Goal: Task Accomplishment & Management: Use online tool/utility

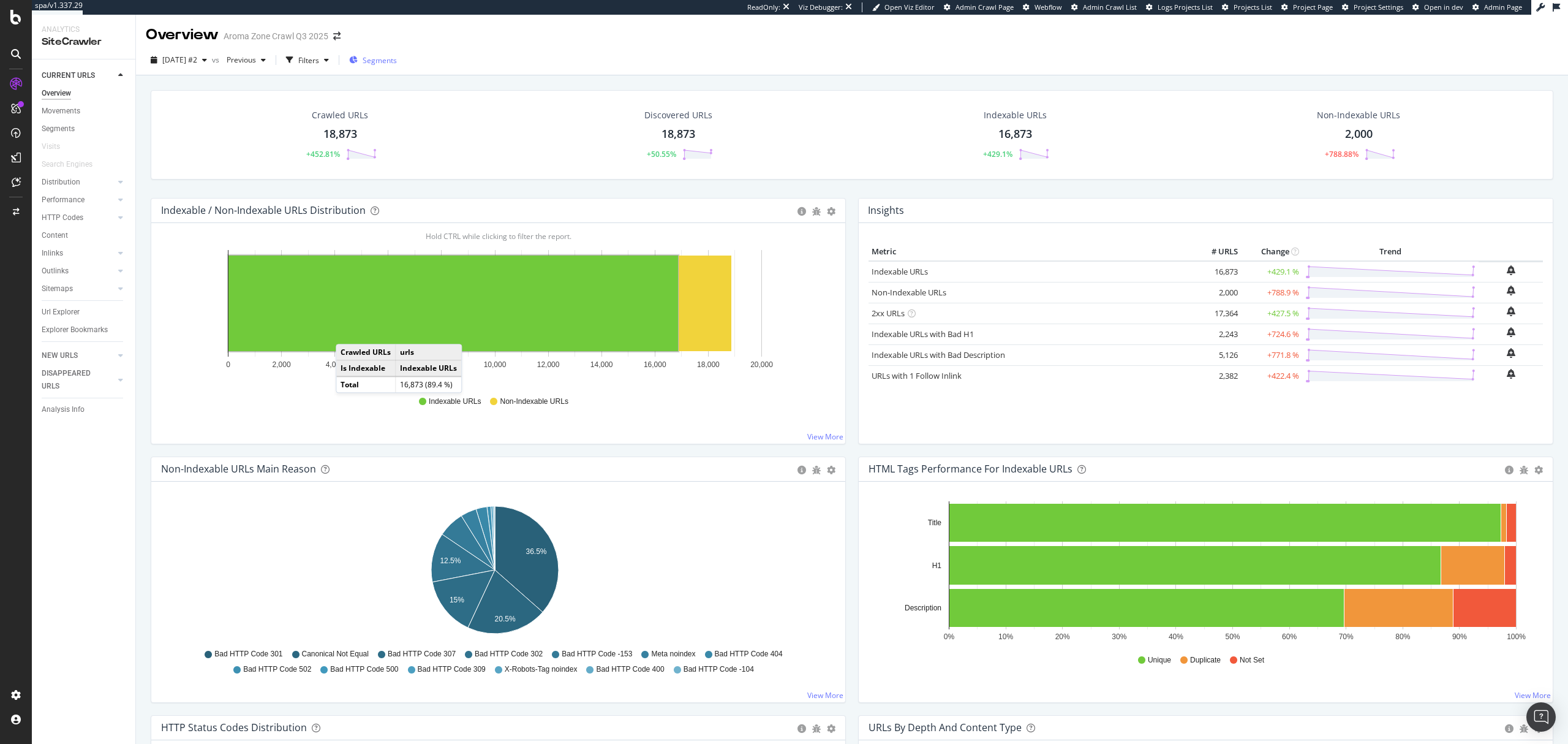
click at [397, 64] on span "Segments" at bounding box center [380, 61] width 34 height 10
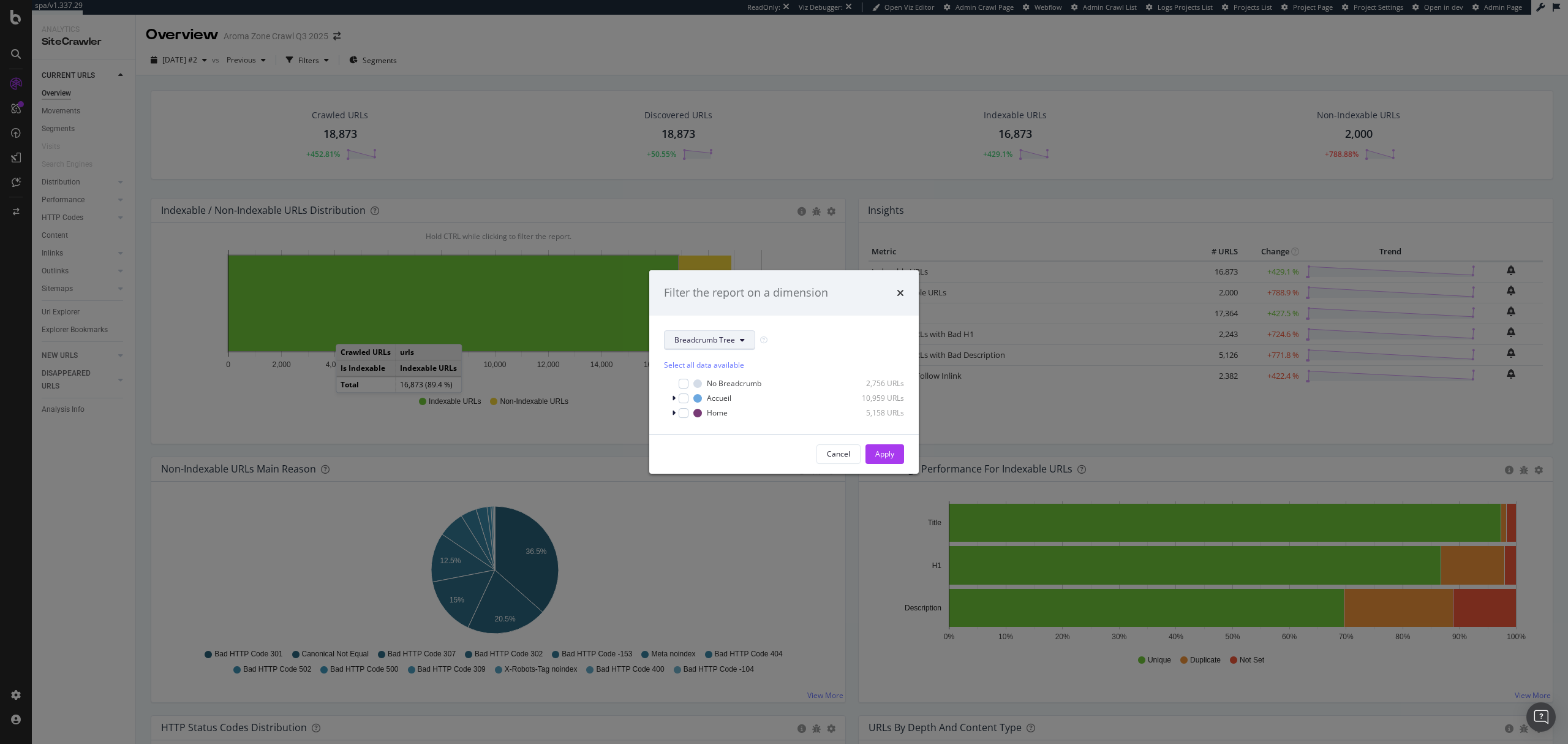
click at [711, 340] on span "Breadcrumb Tree" at bounding box center [705, 340] width 61 height 10
click at [705, 385] on span "pagetype" at bounding box center [714, 383] width 79 height 11
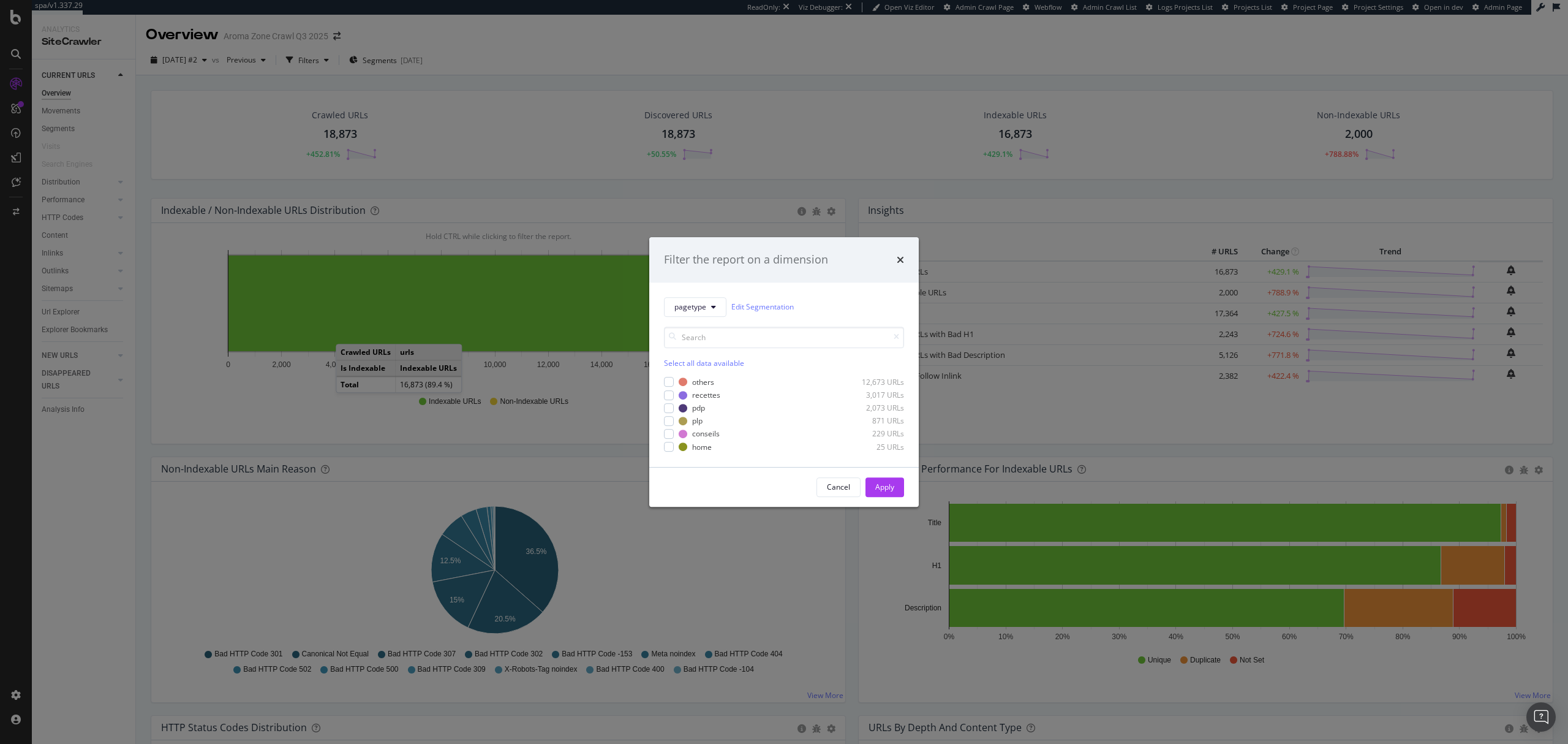
click at [845, 153] on div "Filter the report on a dimension pagetype Edit Segmentation Select all data ava…" at bounding box center [784, 372] width 1568 height 744
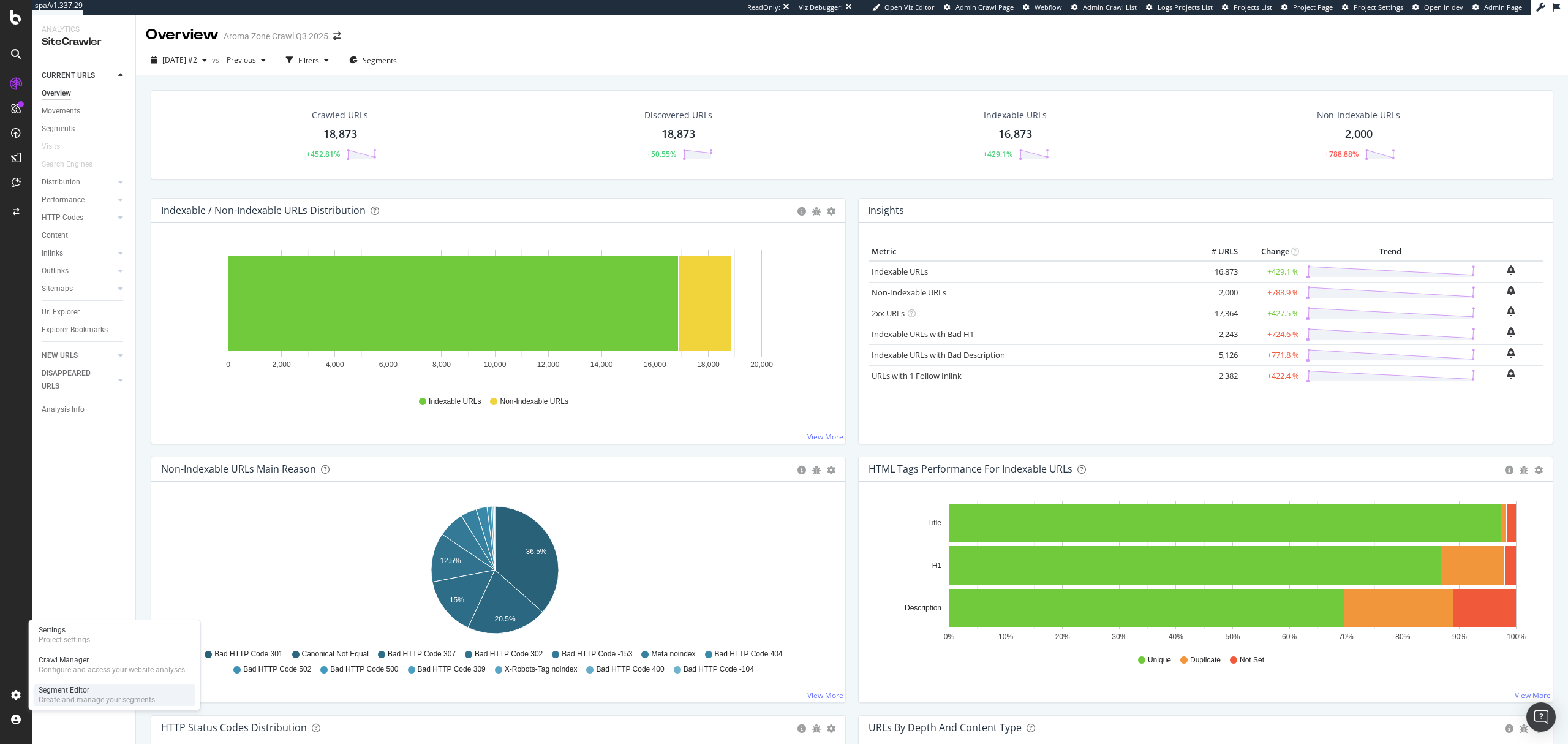
click at [86, 686] on div "Segment Editor" at bounding box center [97, 689] width 117 height 10
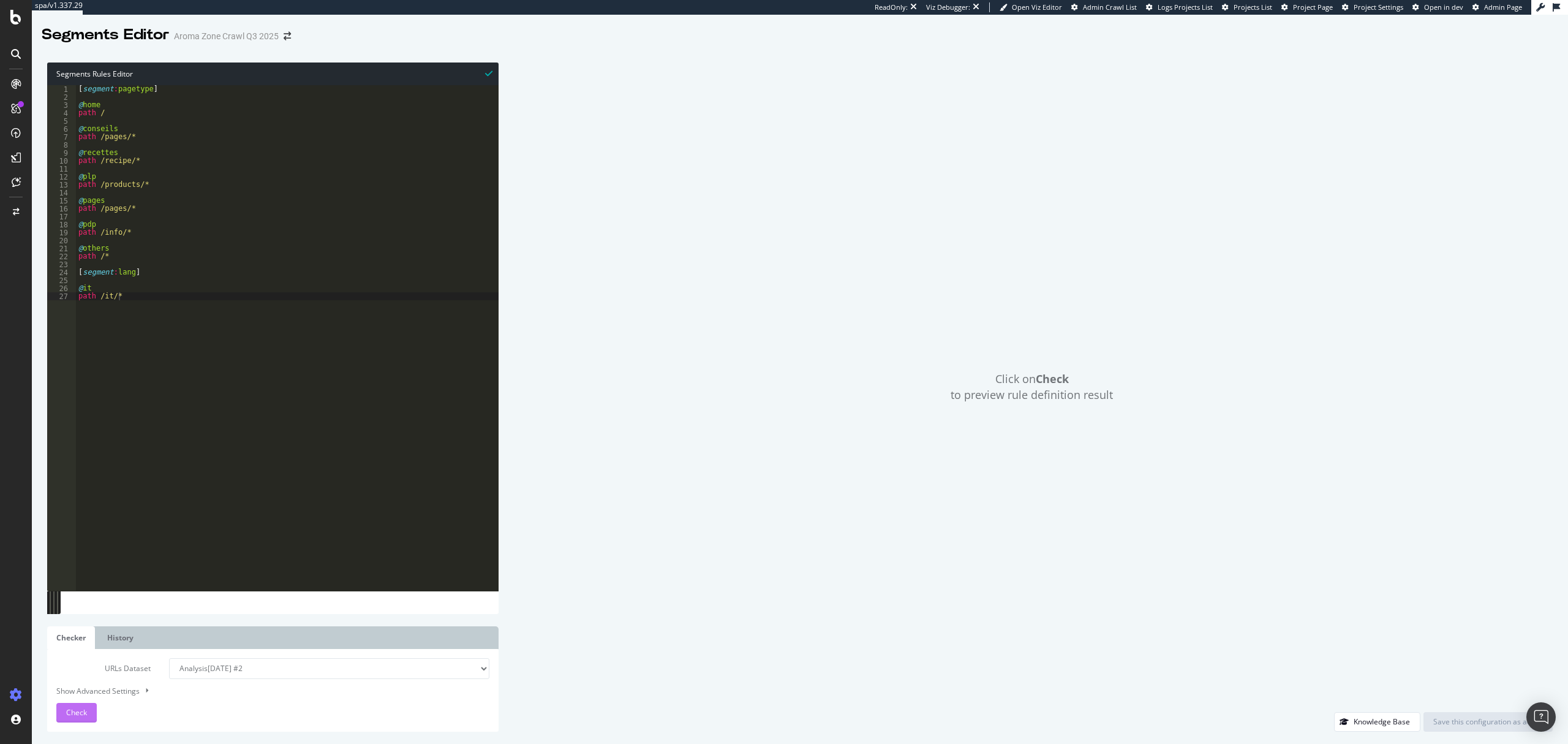
click at [79, 717] on span "Check" at bounding box center [76, 713] width 21 height 10
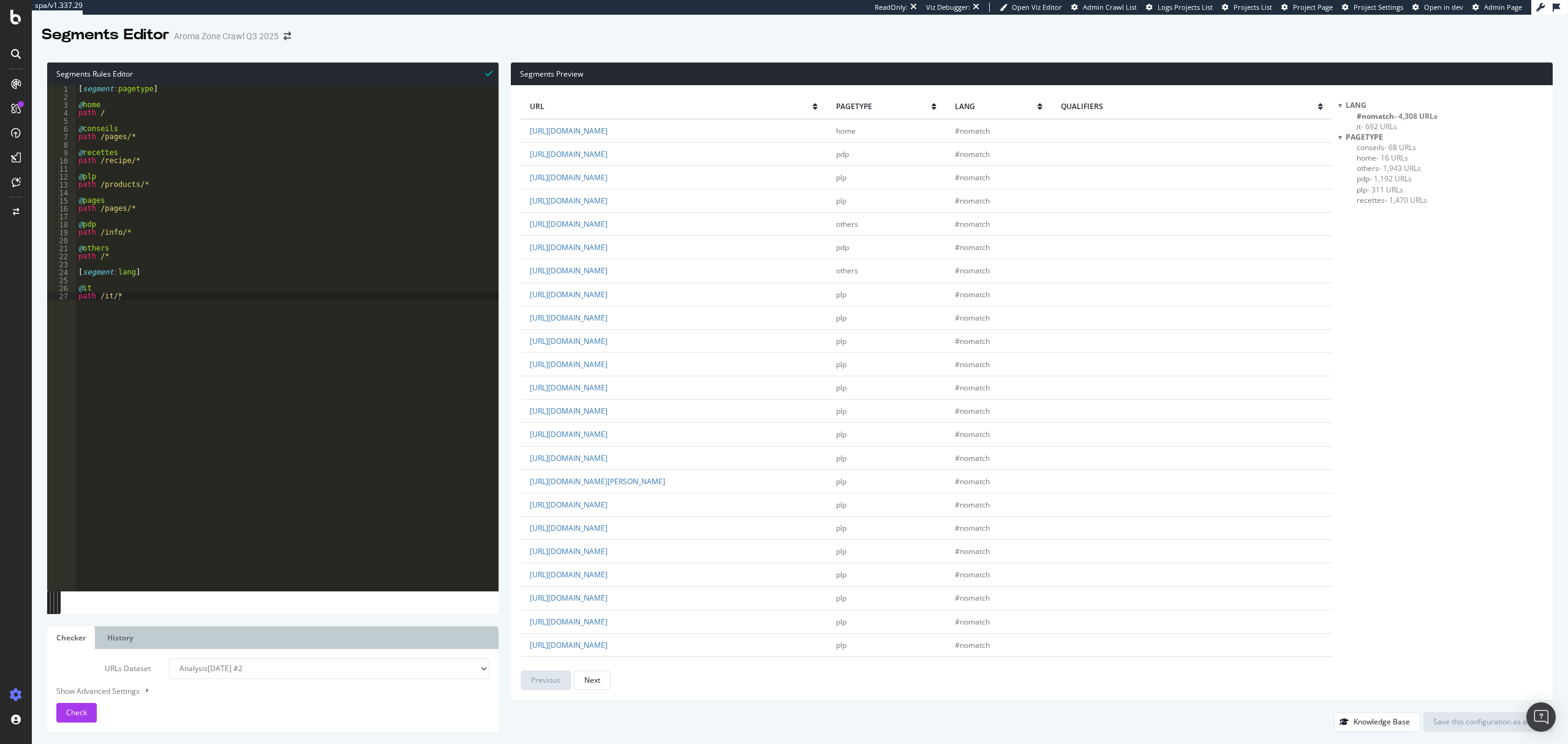
click at [1403, 148] on span "- 68 URLs" at bounding box center [1400, 147] width 32 height 10
drag, startPoint x: 660, startPoint y: 536, endPoint x: 653, endPoint y: 527, distance: 11.4
click at [1390, 157] on span "- 16 URLs" at bounding box center [1392, 158] width 32 height 10
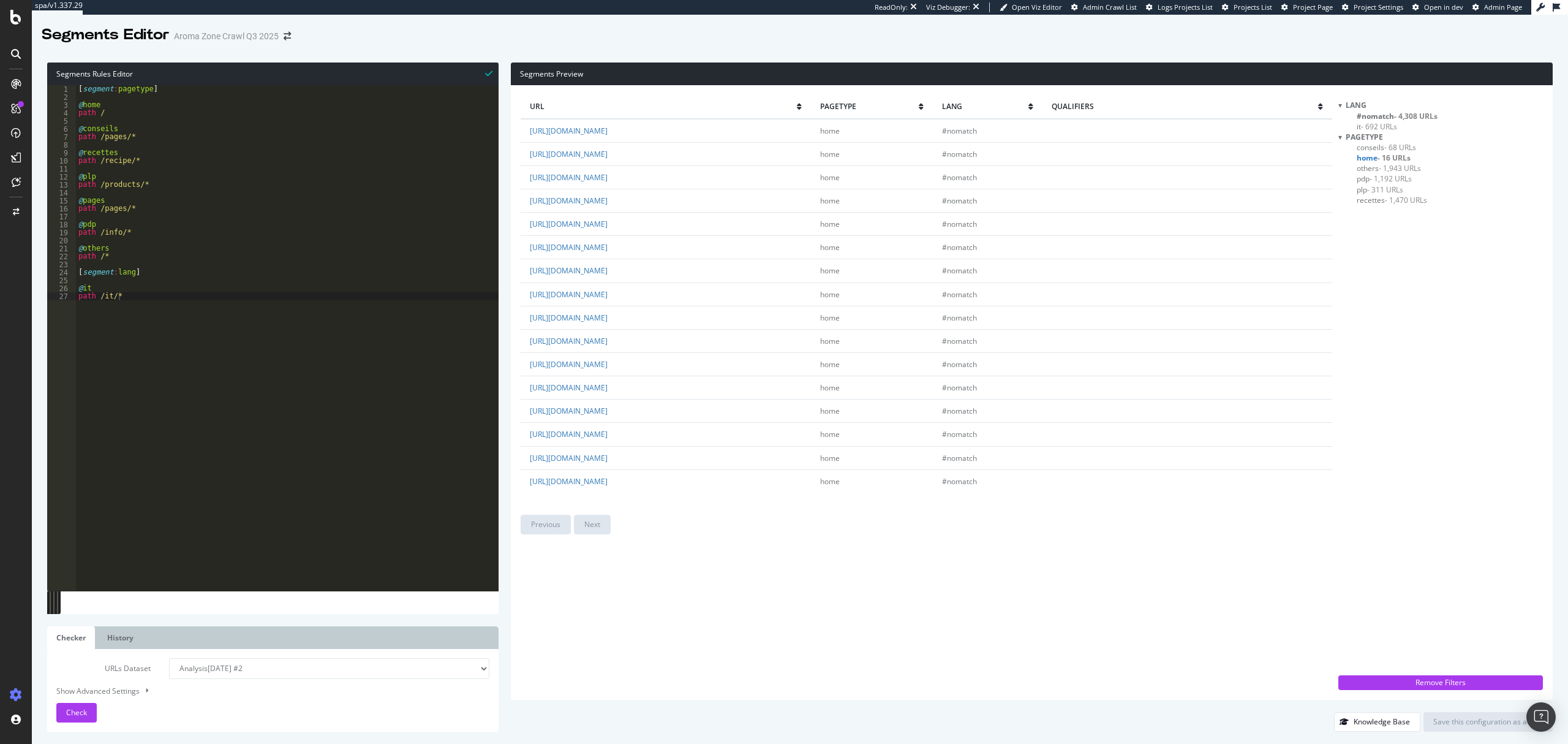
click at [1390, 169] on span "- 1,943 URLs" at bounding box center [1400, 168] width 42 height 10
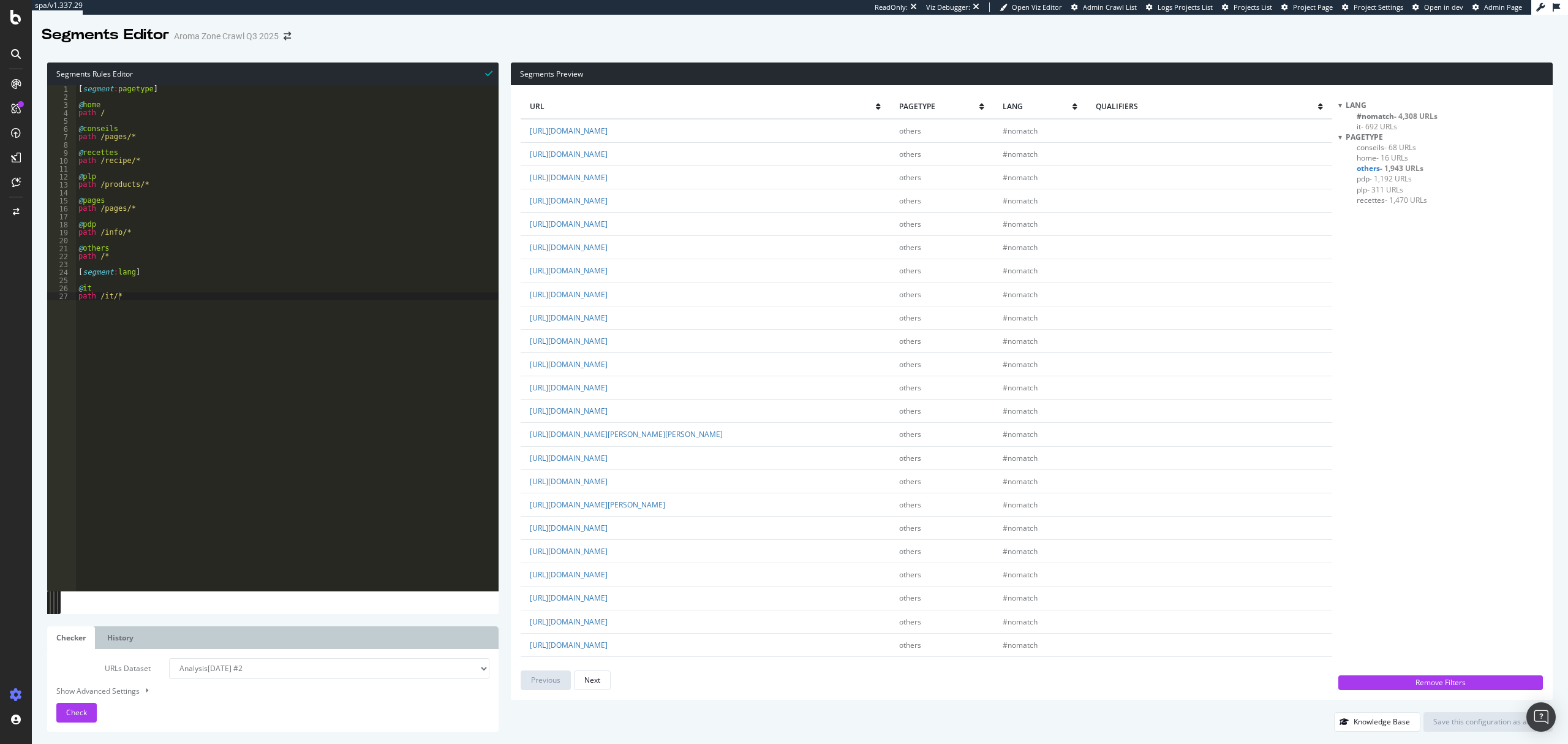
click at [1383, 201] on span "recettes - 1,470 URLs" at bounding box center [1392, 200] width 70 height 10
click at [1389, 168] on span "- 1,943 URLs" at bounding box center [1400, 168] width 42 height 10
click at [1385, 200] on span "- 1,470 URLs" at bounding box center [1406, 200] width 42 height 10
click at [143, 160] on div "[ segment : pagetype ] @ home path / @ conseils path /pages/* @ recettes path /…" at bounding box center [287, 347] width 423 height 522
click at [120, 152] on div "[ segment : pagetype ] @ home path / @ conseils path /pages/* @ recettes path /…" at bounding box center [287, 347] width 423 height 522
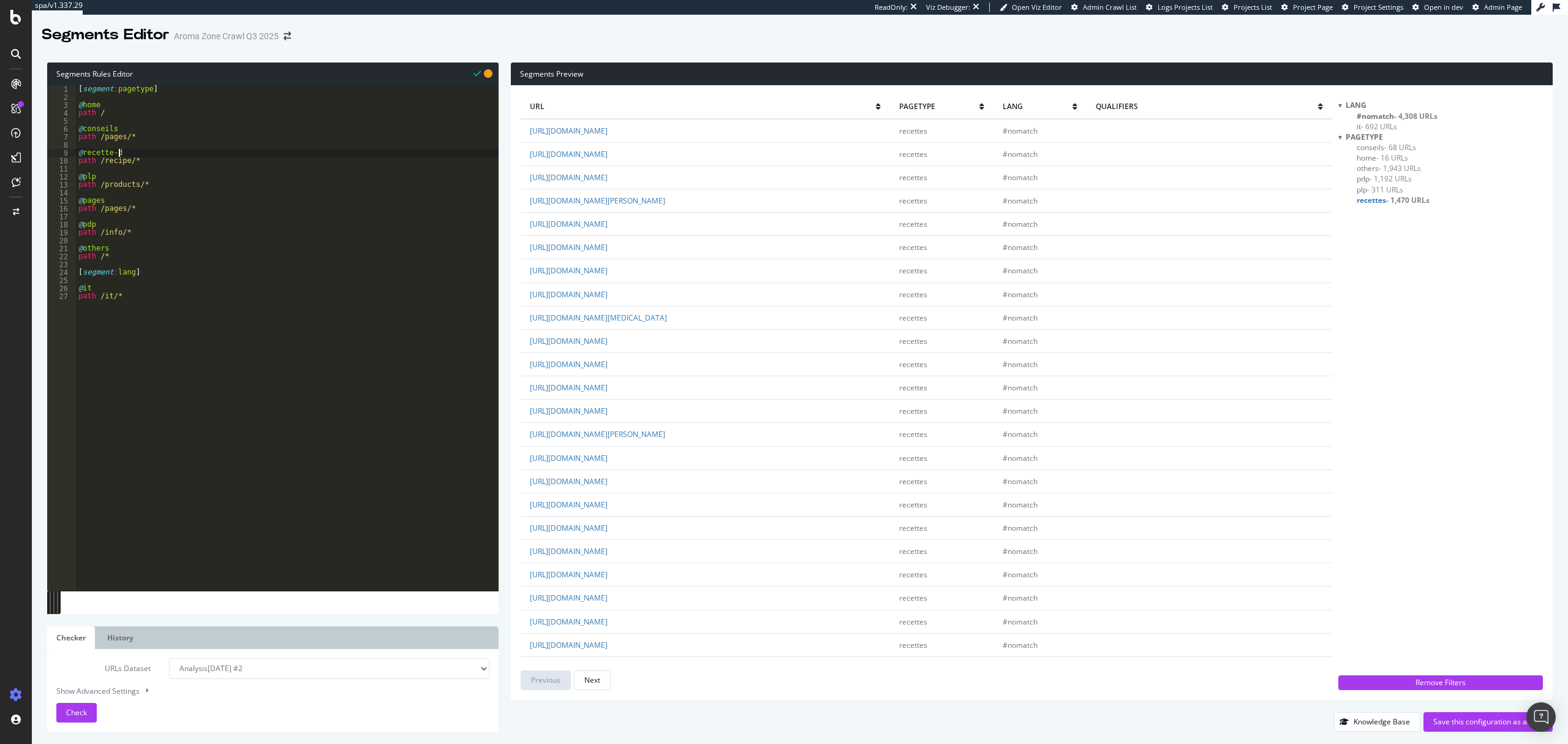
scroll to position [0, 1]
type textarea "@recette"
click at [147, 168] on div "[ segment : pagetype ] @ home path / @ conseils path /pages/* @ recette path /r…" at bounding box center [287, 347] width 423 height 522
click at [157, 164] on div "[ segment : pagetype ] @ home path / @ conseils path /pages/* @ recette path /r…" at bounding box center [287, 347] width 423 height 522
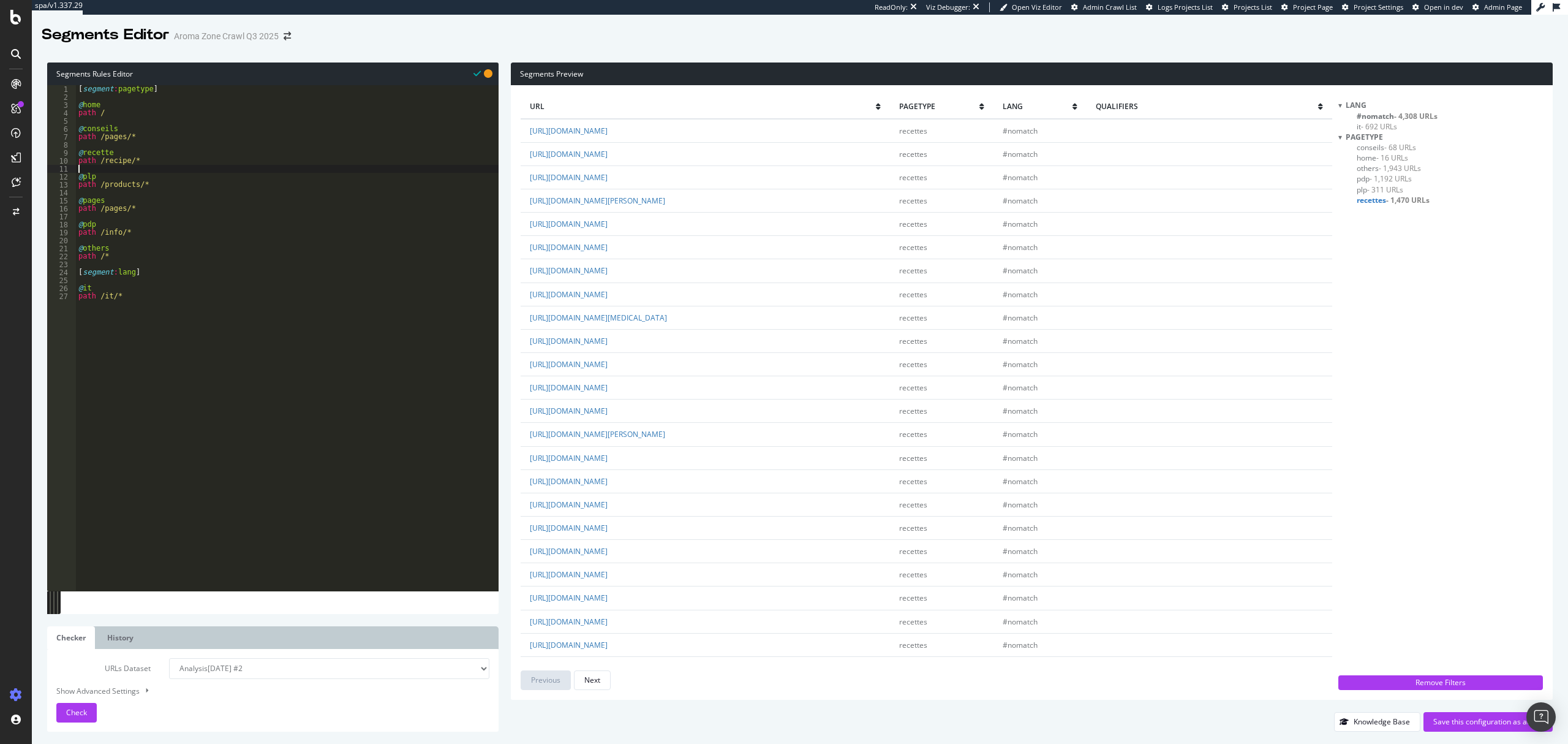
type textarea "path /recipe/*"
type textarea "@recettes"
click at [76, 707] on span "Check" at bounding box center [76, 713] width 21 height 10
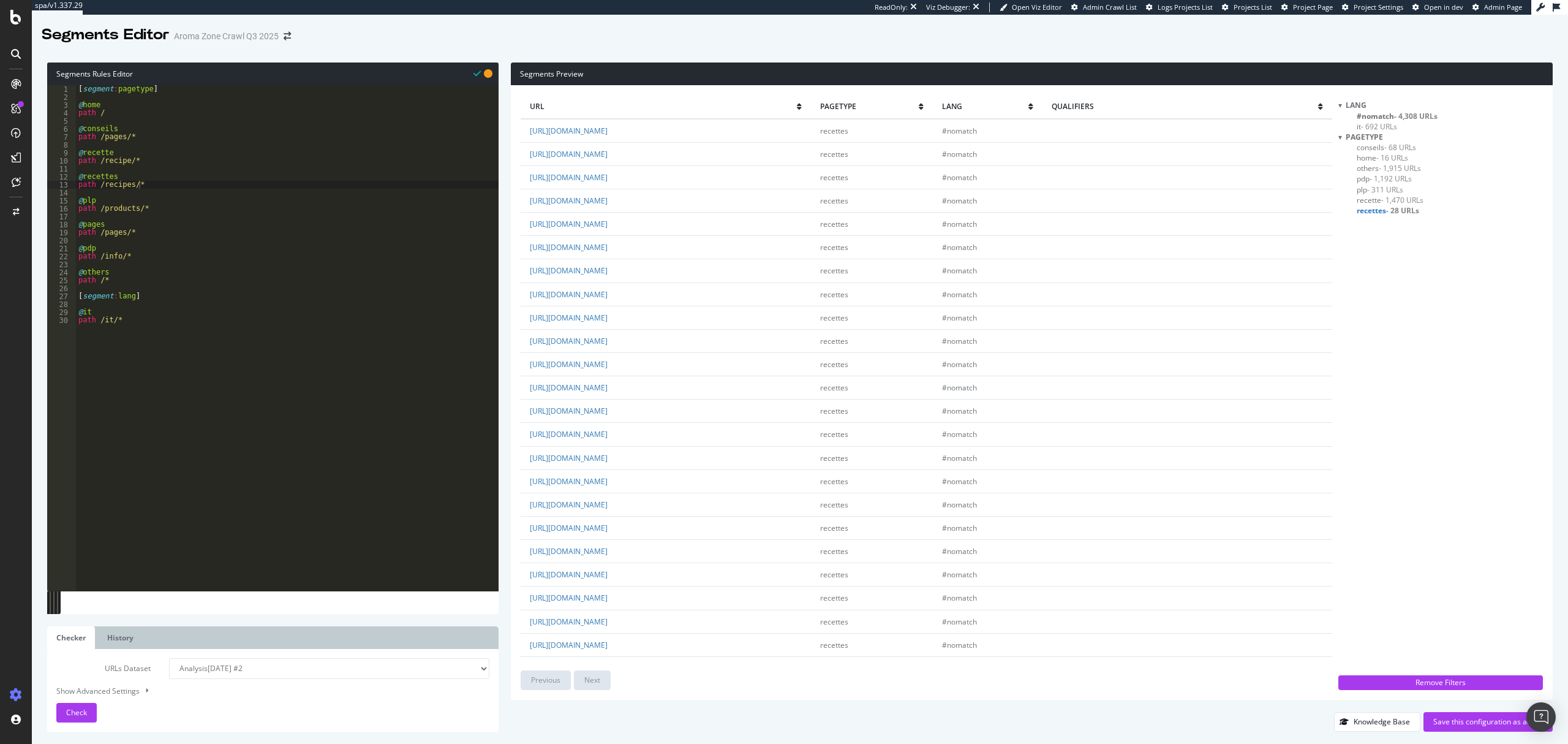
click at [1412, 171] on span "- 1,915 URLs" at bounding box center [1400, 168] width 42 height 10
click at [1400, 148] on span "- 68 URLs" at bounding box center [1400, 147] width 32 height 10
click at [170, 140] on div "[ segment : pagetype ] @ home path / @ conseils path /pages/* @ recette path /r…" at bounding box center [287, 347] width 423 height 522
click at [144, 129] on div "[ segment : pagetype ] @ home path / @ conseils path /pages/* @ recette path /r…" at bounding box center [287, 347] width 423 height 522
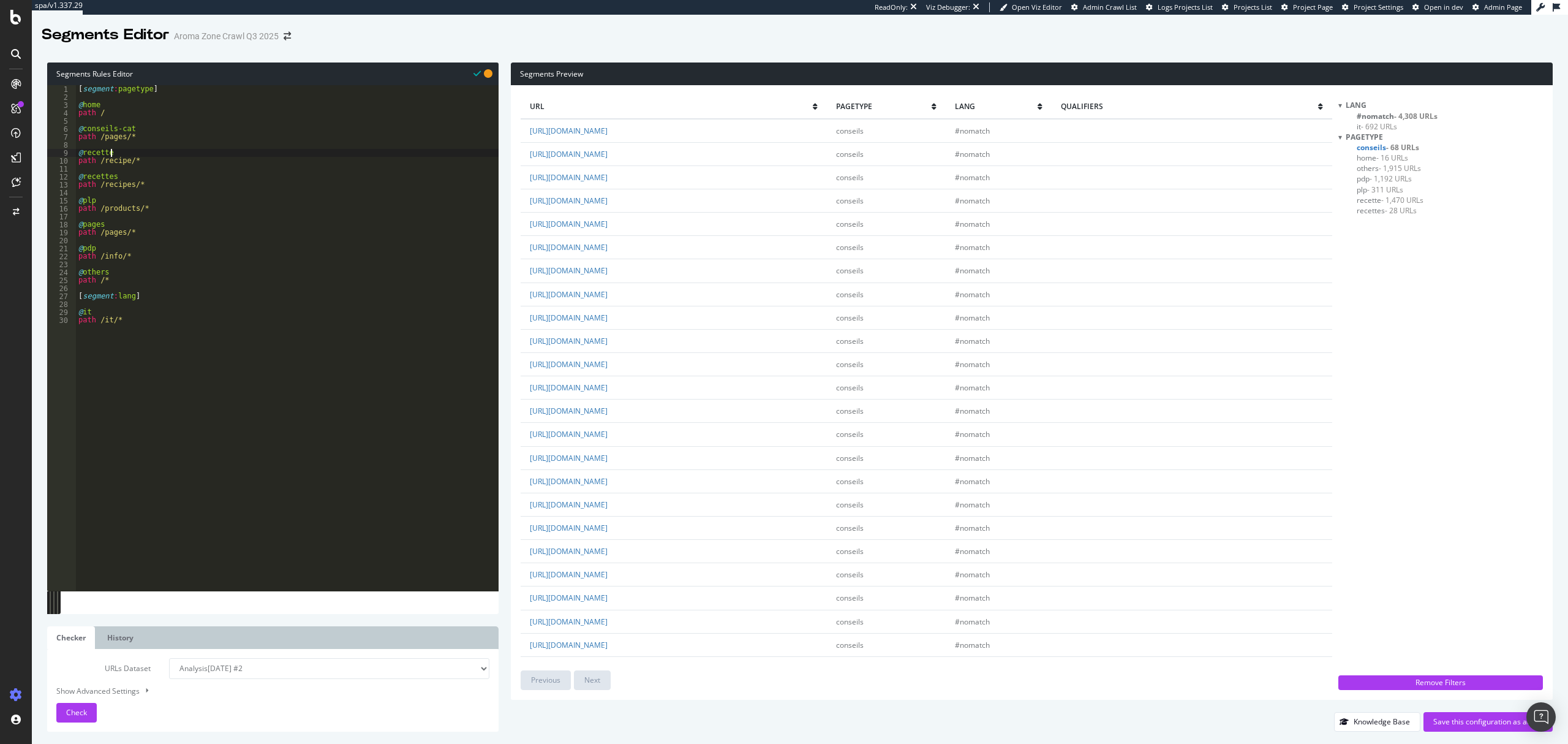
click at [119, 152] on div "[ segment : pagetype ] @ home path / @ conseils-cat path /pages/* @ recette pat…" at bounding box center [287, 347] width 423 height 522
click at [123, 175] on div "[ segment : pagetype ] @ home path / @ conseils-cat path /pages/* @ recette pat…" at bounding box center [287, 347] width 423 height 522
click at [157, 133] on div "[ segment : pagetype ] @ home path / @ conseils-cat path /pages/* @ recette pat…" at bounding box center [287, 347] width 423 height 522
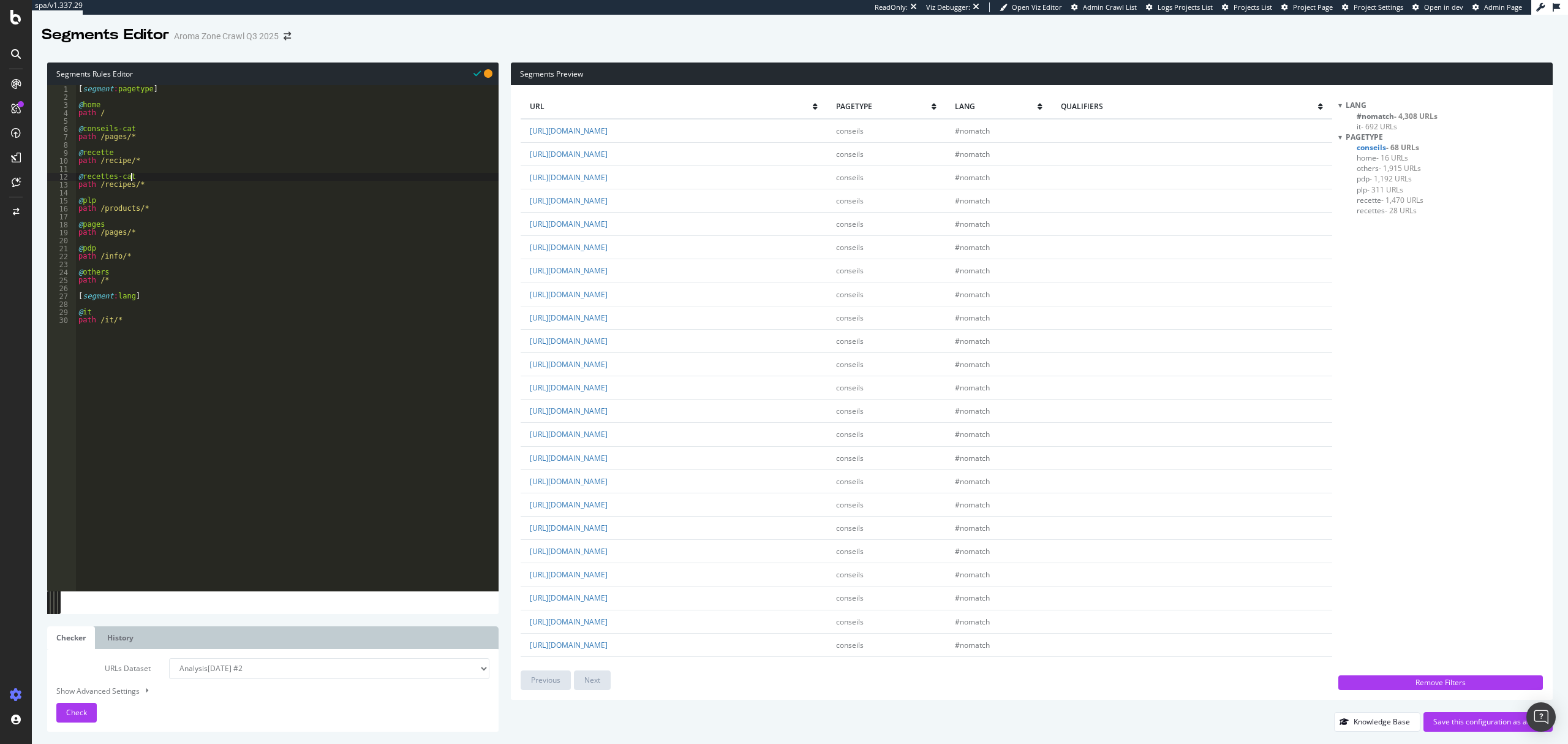
type textarea "@conseils-cat"
click at [157, 143] on div "[ segment : pagetype ] @ home path / @ conseils-cat path /pages/* @ recette pat…" at bounding box center [287, 347] width 423 height 522
type textarea "path /pages/*"
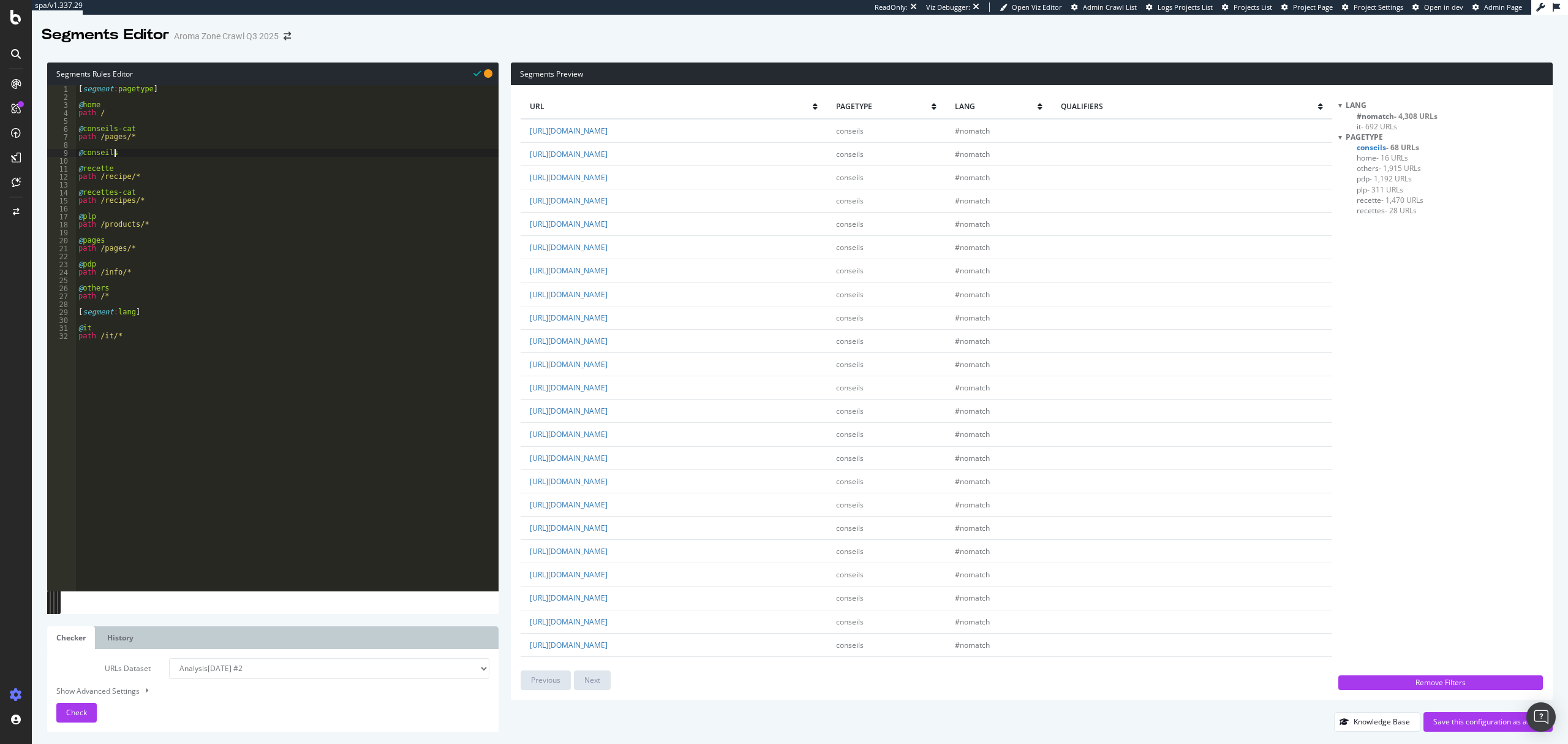
type textarea "@conseil"
type textarea "a"
click at [1398, 171] on span "- 1,915 URLs" at bounding box center [1400, 168] width 42 height 10
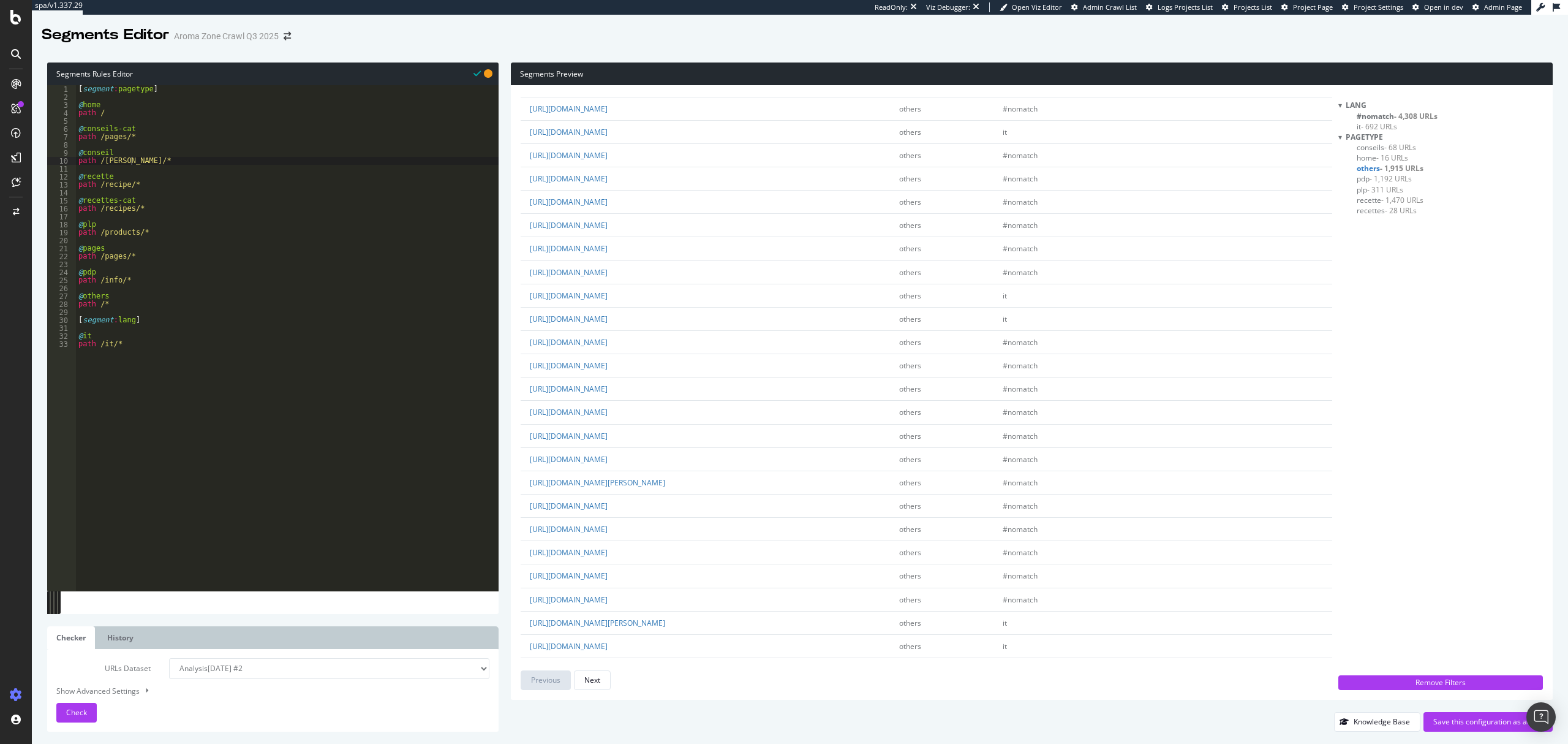
scroll to position [1826, 0]
click at [79, 704] on div "Check" at bounding box center [76, 713] width 21 height 19
click at [108, 162] on div "[ segment : pagetype ] @ home path / @ conseils-cat path /pages/* @ conseil pat…" at bounding box center [287, 347] width 423 height 522
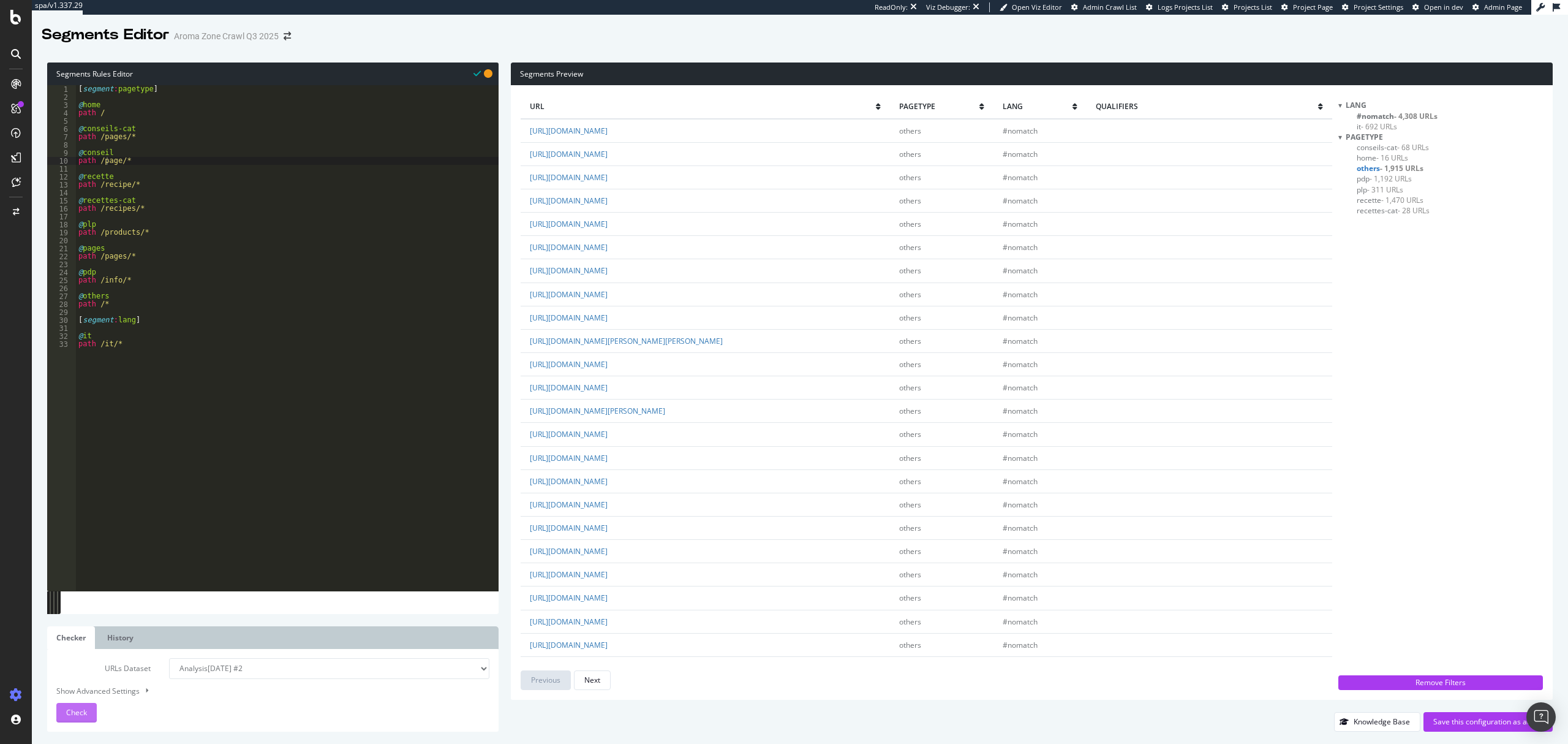
click at [73, 715] on span "Check" at bounding box center [76, 713] width 21 height 10
click at [1388, 188] on span "- 1,192 URLs" at bounding box center [1391, 189] width 42 height 10
click at [1385, 205] on span "- 1,470 URLs" at bounding box center [1402, 210] width 42 height 10
click at [1385, 198] on span "- 311 URLs" at bounding box center [1385, 200] width 36 height 10
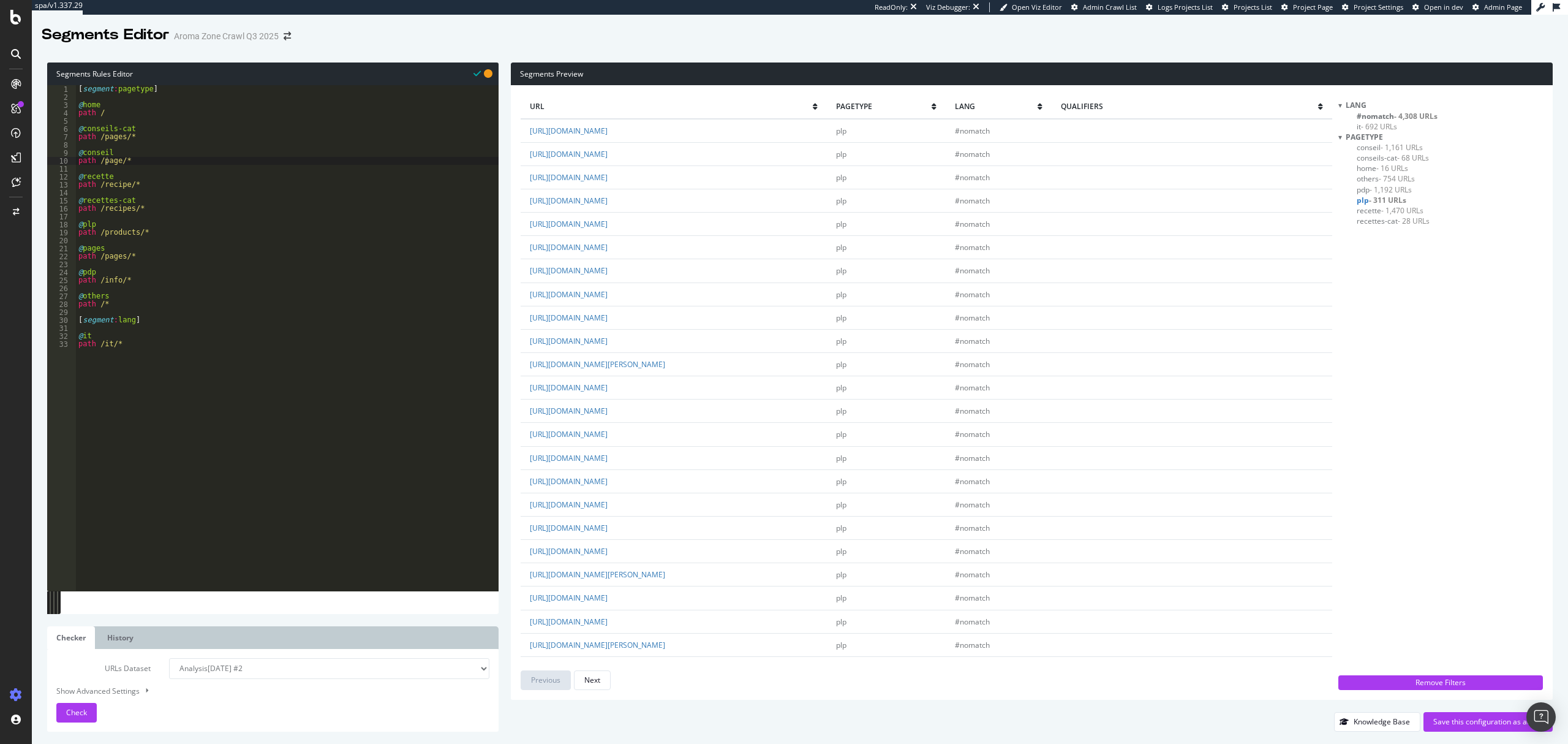
click at [1390, 174] on span "- 754 URLs" at bounding box center [1397, 179] width 36 height 10
click at [145, 275] on div "[ segment : pagetype ] @ home path / @ conseils-cat path /pages/* @ conseil pat…" at bounding box center [287, 347] width 423 height 522
click at [159, 282] on div "[ segment : pagetype ] @ home path / @ conseils-cat path /pages/* @ conseil pat…" at bounding box center [287, 347] width 423 height 522
type textarea "path /info/*"
type textarea "@content"
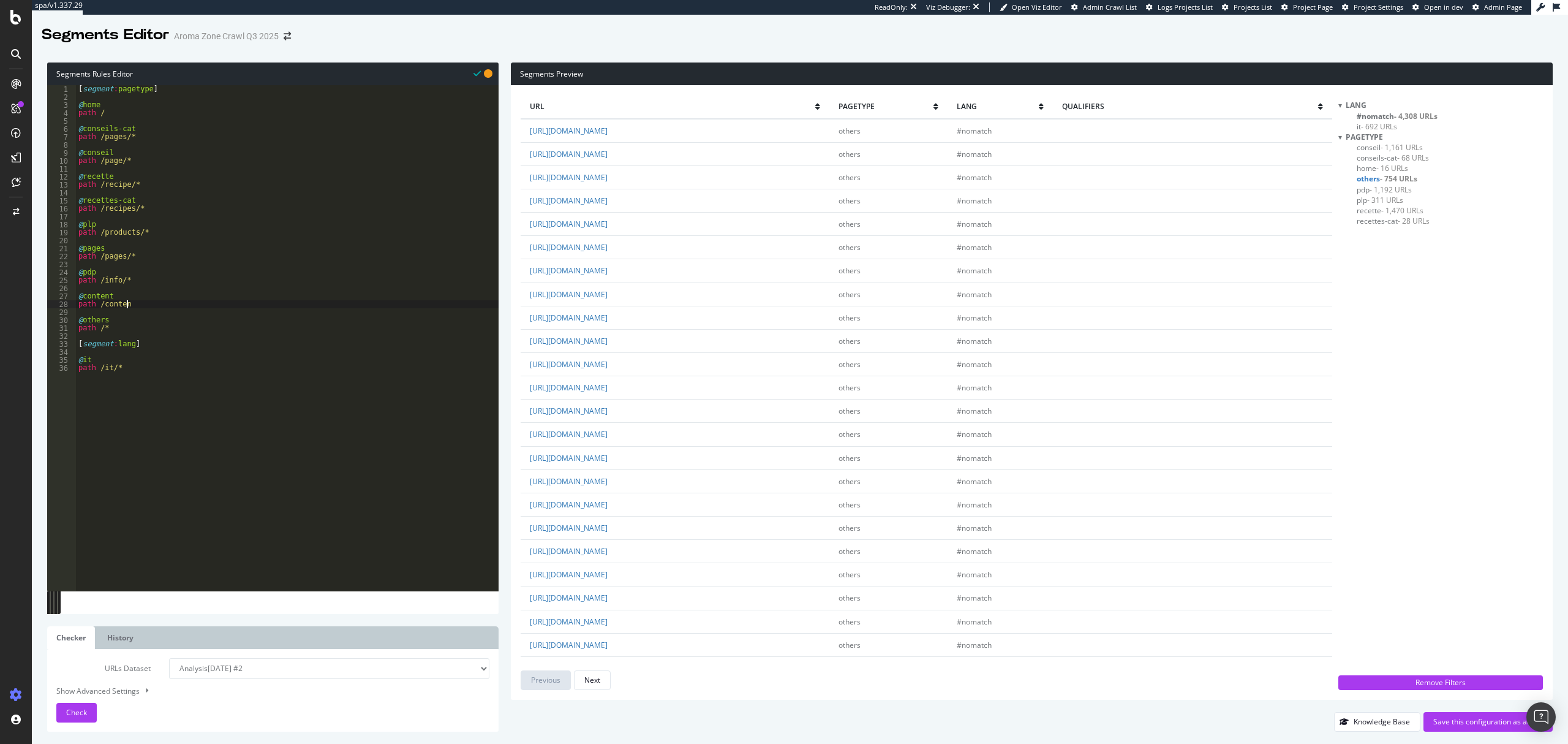
scroll to position [0, 3]
type textarea "path /content/*"
type textarea "@category"
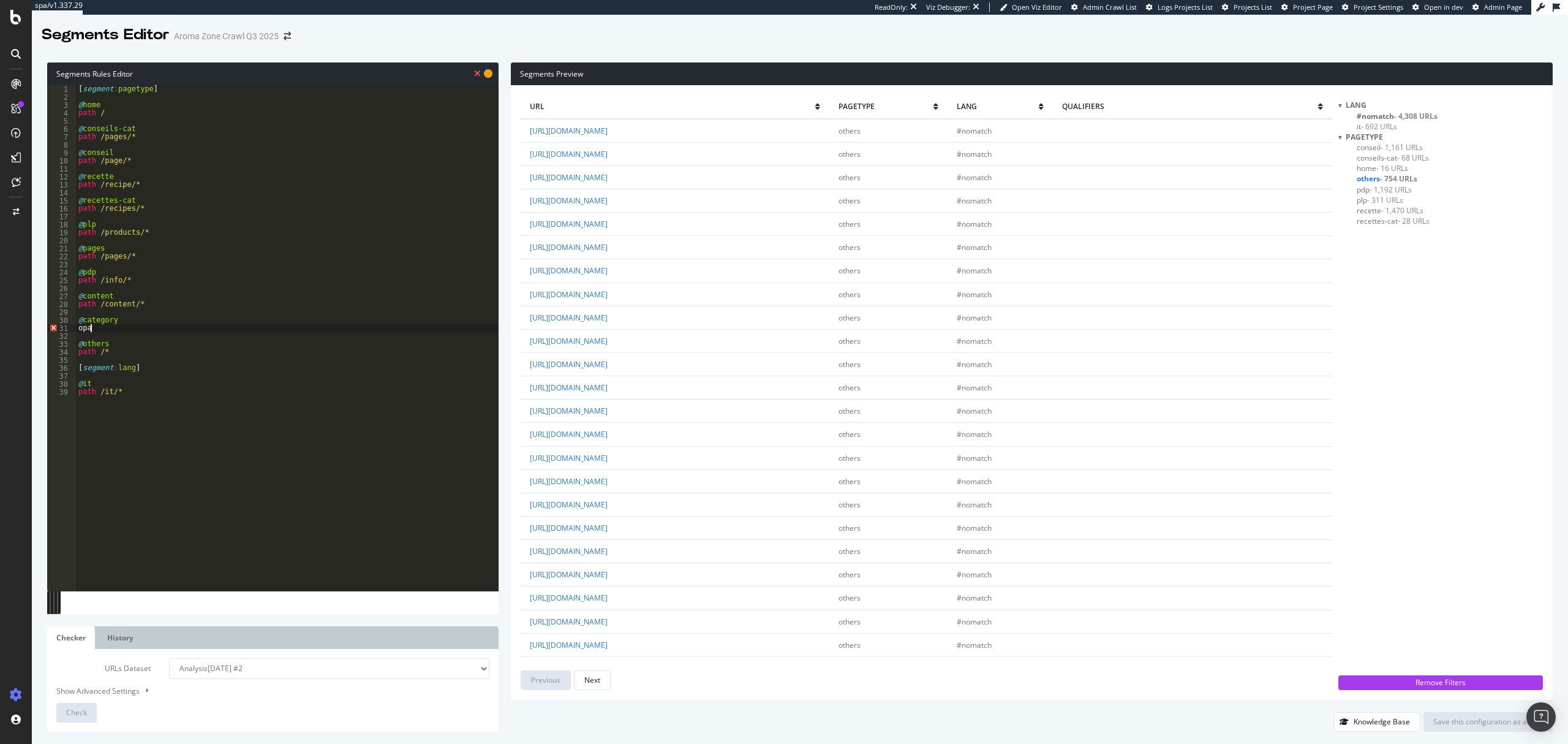
type textarea "o"
type textarea "a"
click at [88, 712] on button "Check" at bounding box center [76, 713] width 40 height 19
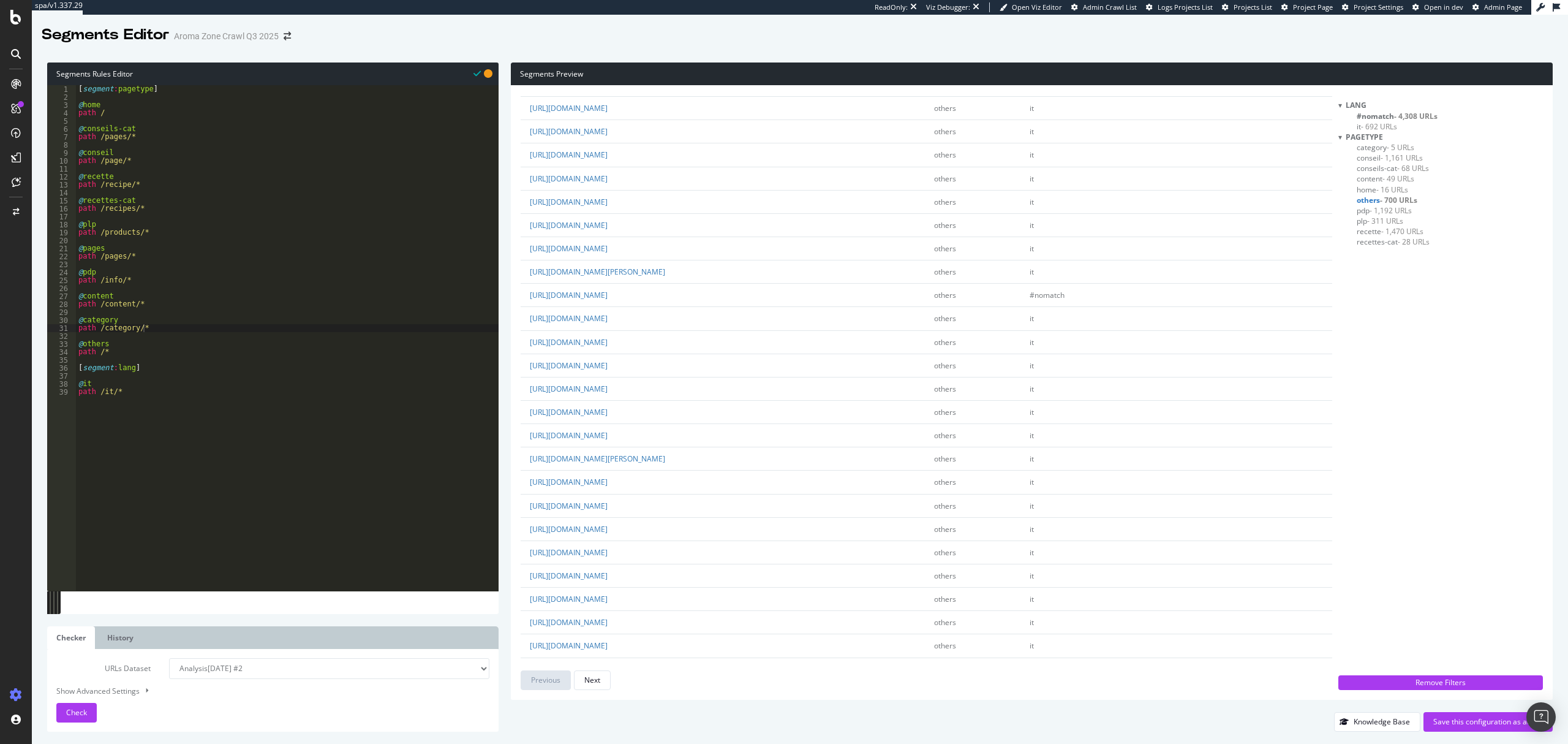
scroll to position [981, 0]
click at [100, 133] on div "[ segment : pagetype ] @ home path / @ conseils-cat path /pages/* @ conseil pat…" at bounding box center [287, 347] width 423 height 522
drag, startPoint x: 99, startPoint y: 163, endPoint x: 106, endPoint y: 168, distance: 8.6
click at [99, 163] on div "[ segment : pagetype ] @ home path / @ conseils-cat path **/pages/* @ conseil p…" at bounding box center [287, 347] width 423 height 522
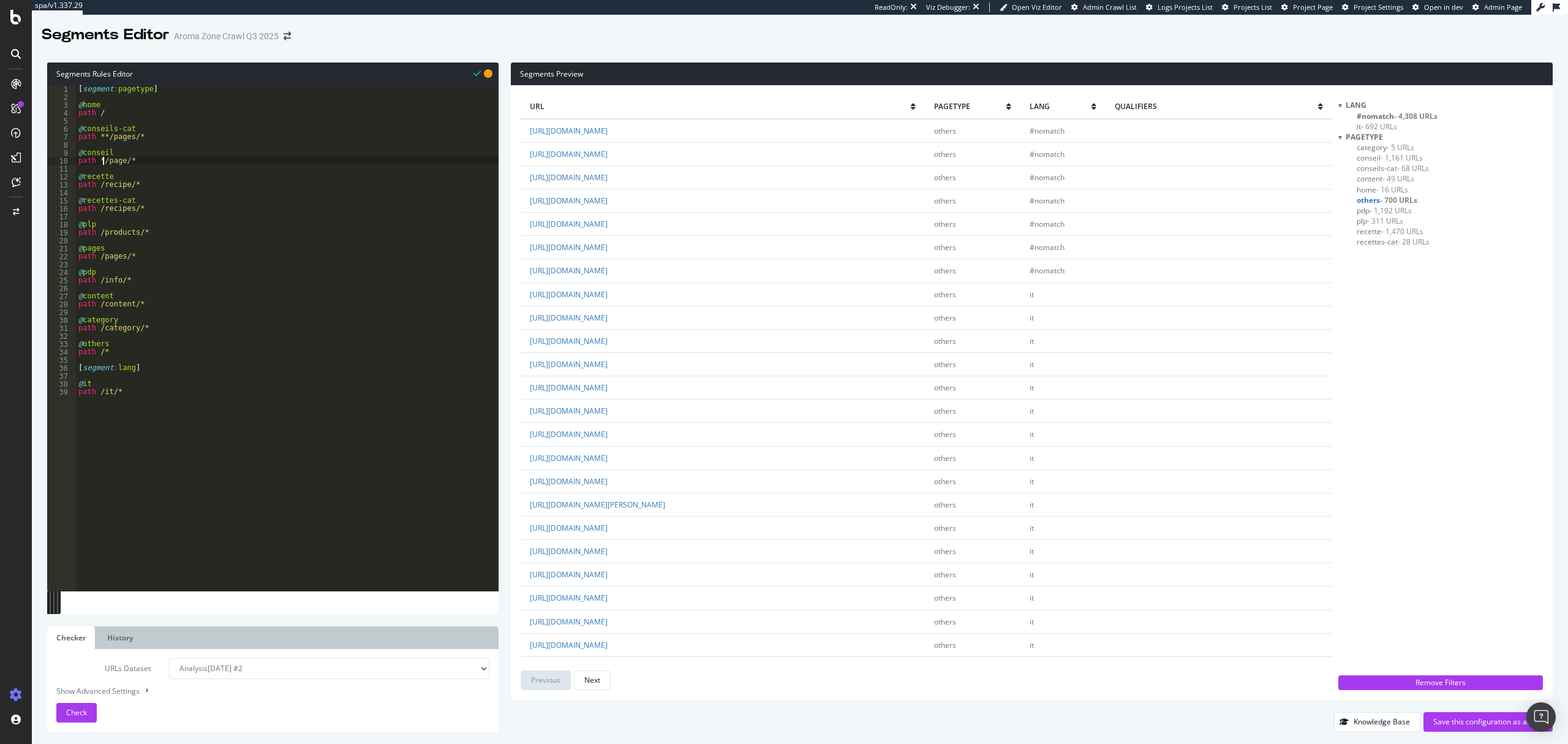
click at [99, 187] on div "[ segment : pagetype ] @ home path / @ conseils-cat path **/pages/* @ conseil p…" at bounding box center [287, 347] width 423 height 522
click at [97, 211] on div "[ segment : pagetype ] @ home path / @ conseils-cat path **/pages/* @ conseil p…" at bounding box center [287, 347] width 423 height 522
drag, startPoint x: 97, startPoint y: 234, endPoint x: 105, endPoint y: 234, distance: 8.0
click at [99, 233] on div "[ segment : pagetype ] @ home path / @ conseils-cat path **/pages/* @ conseil p…" at bounding box center [287, 347] width 423 height 522
click at [96, 258] on div "[ segment : pagetype ] @ home path / @ conseils-cat path **/pages/* @ conseil p…" at bounding box center [287, 347] width 423 height 522
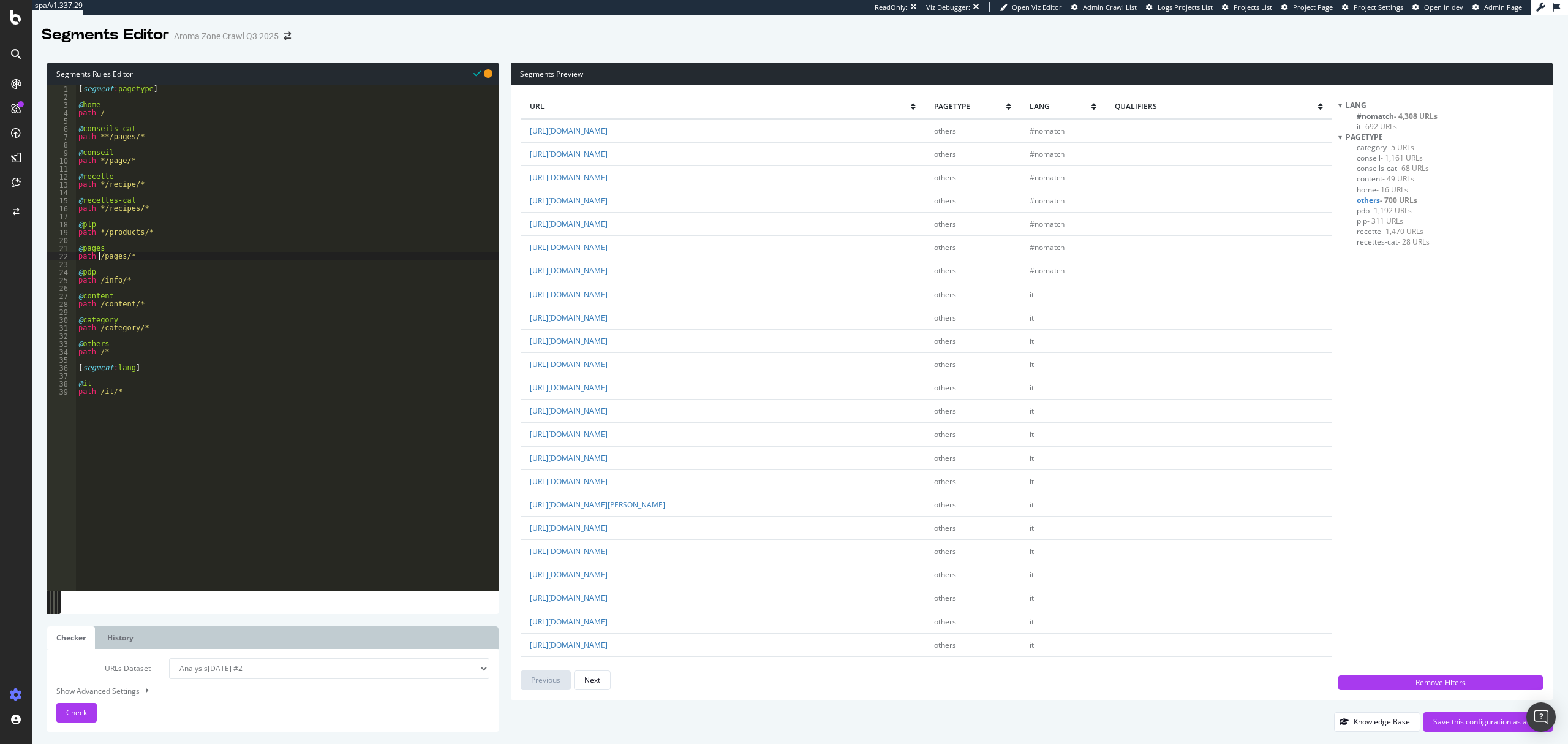
click at [99, 256] on div "[ segment : pagetype ] @ home path / @ conseils-cat path **/pages/* @ conseil p…" at bounding box center [287, 347] width 423 height 522
click at [99, 279] on div "[ segment : pagetype ] @ home path / @ conseils-cat path **/pages/* @ conseil p…" at bounding box center [287, 347] width 423 height 522
click at [98, 306] on div "[ segment : pagetype ] @ home path / @ conseils-cat path **/pages/* @ conseil p…" at bounding box center [287, 347] width 423 height 522
click at [99, 327] on div "[ segment : pagetype ] @ home path / @ conseils-cat path **/pages/* @ conseil p…" at bounding box center [287, 347] width 423 height 522
click at [82, 712] on span "Check" at bounding box center [76, 713] width 21 height 10
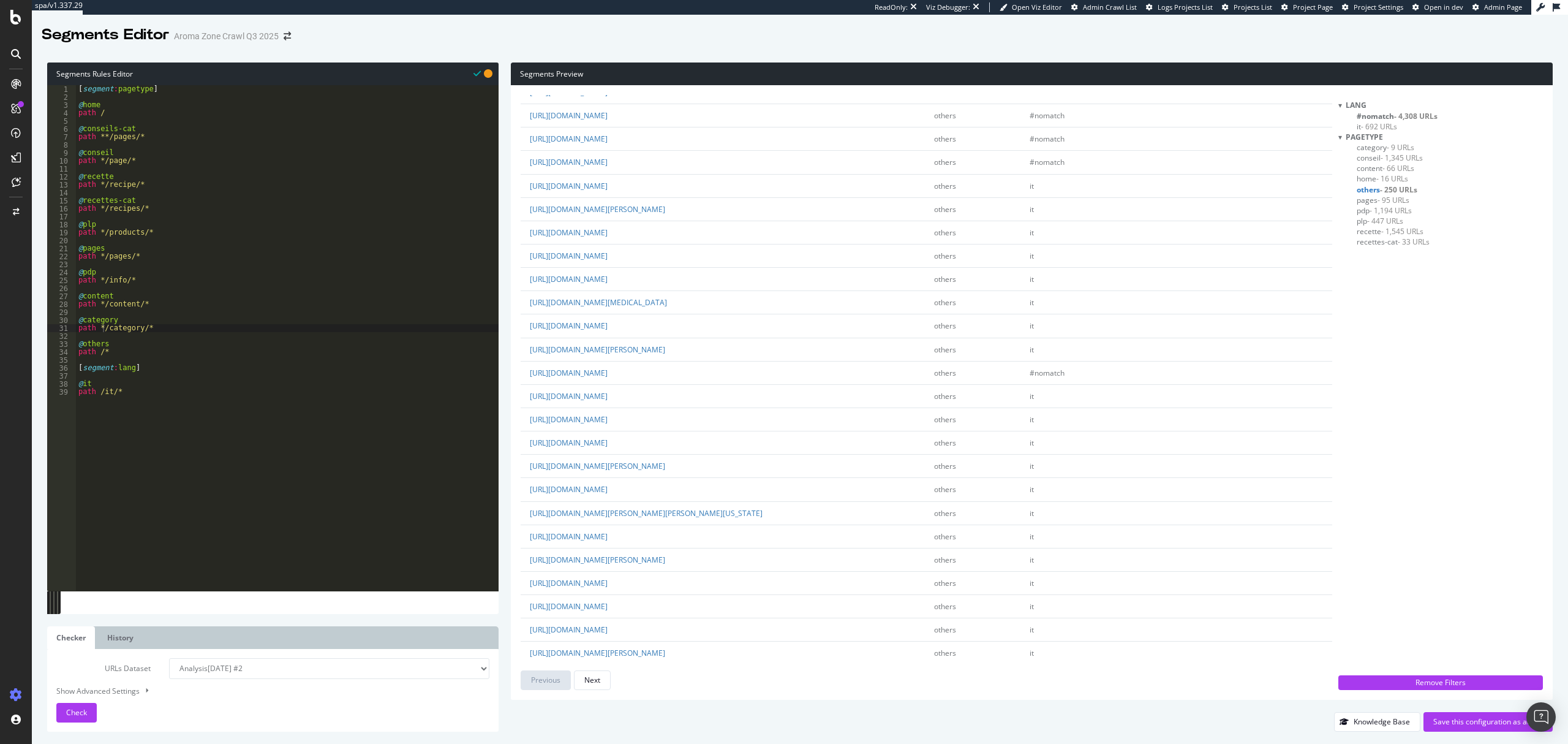
scroll to position [246, 0]
click at [147, 282] on div "[ segment : pagetype ] @ home path / @ conseils-cat path **/pages/* @ conseil p…" at bounding box center [287, 347] width 423 height 522
click at [100, 281] on div "[ segment : pagetype ] @ home path / @ conseils-cat path **/pages/* @ conseil p…" at bounding box center [287, 347] width 423 height 522
type textarea "path /info/*"
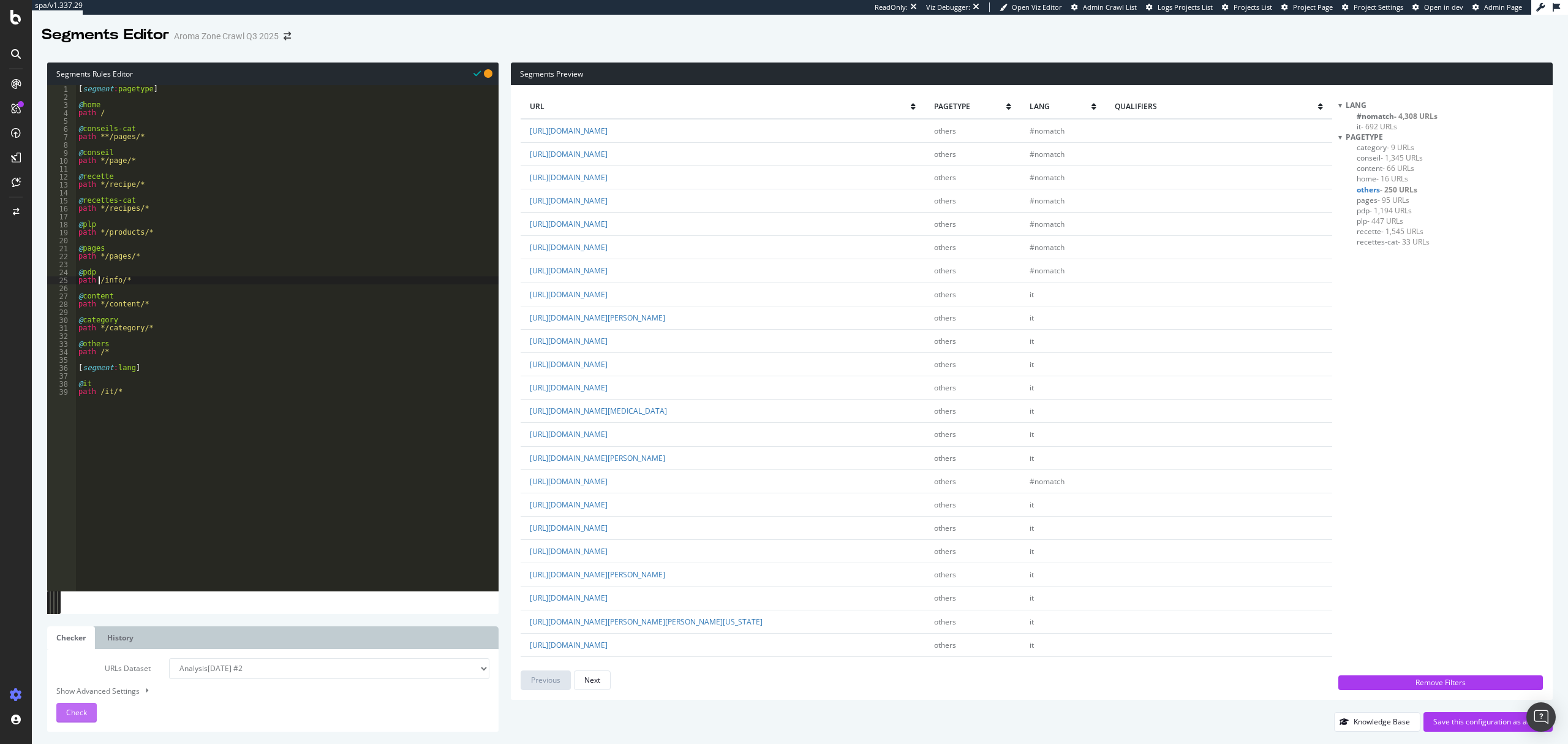
click at [70, 715] on span "Check" at bounding box center [76, 713] width 21 height 10
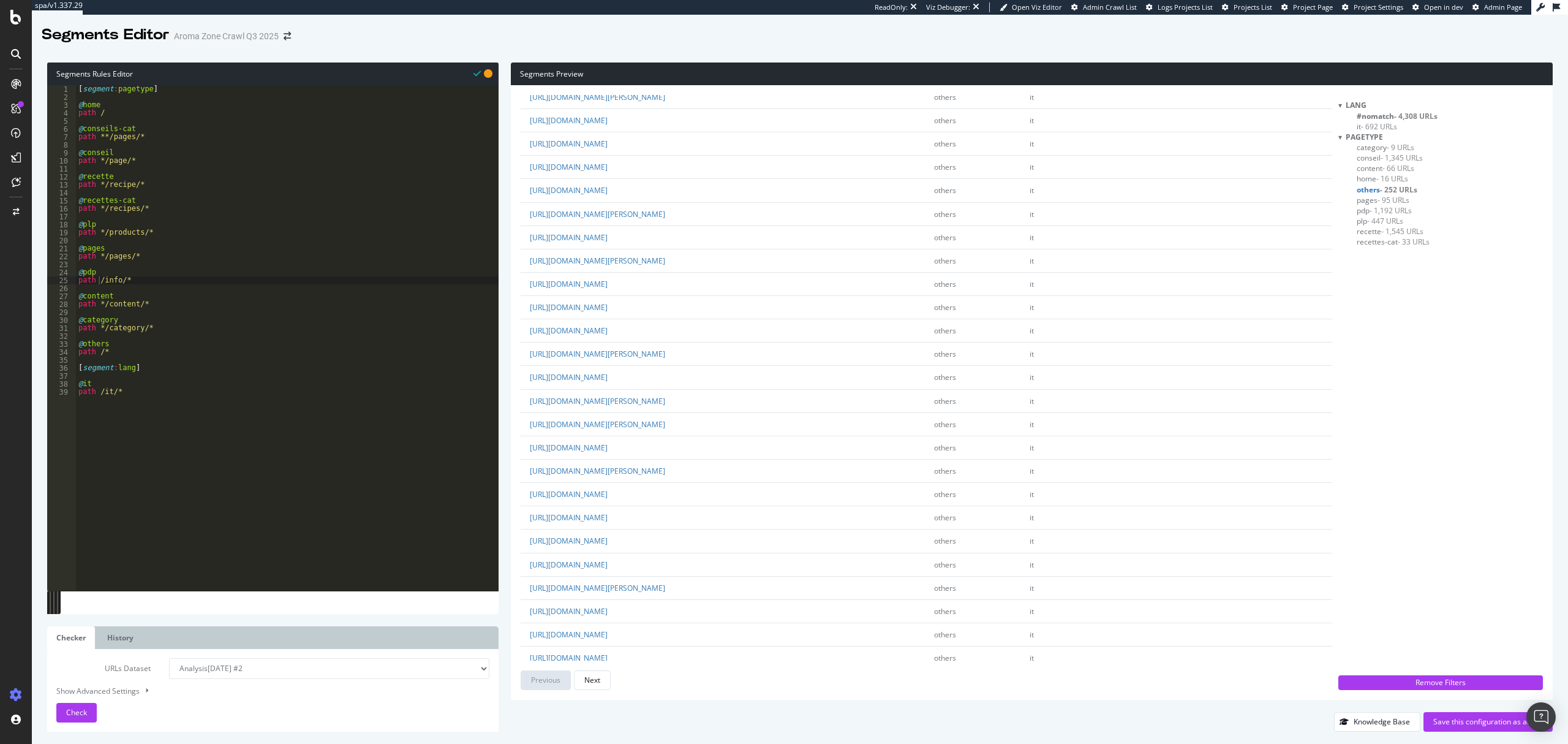
scroll to position [572, 0]
click at [150, 280] on div "[ segment : pagetype ] @ home path / @ conseils-cat path **/pages/* @ conseil p…" at bounding box center [287, 347] width 423 height 522
type textarea "@"
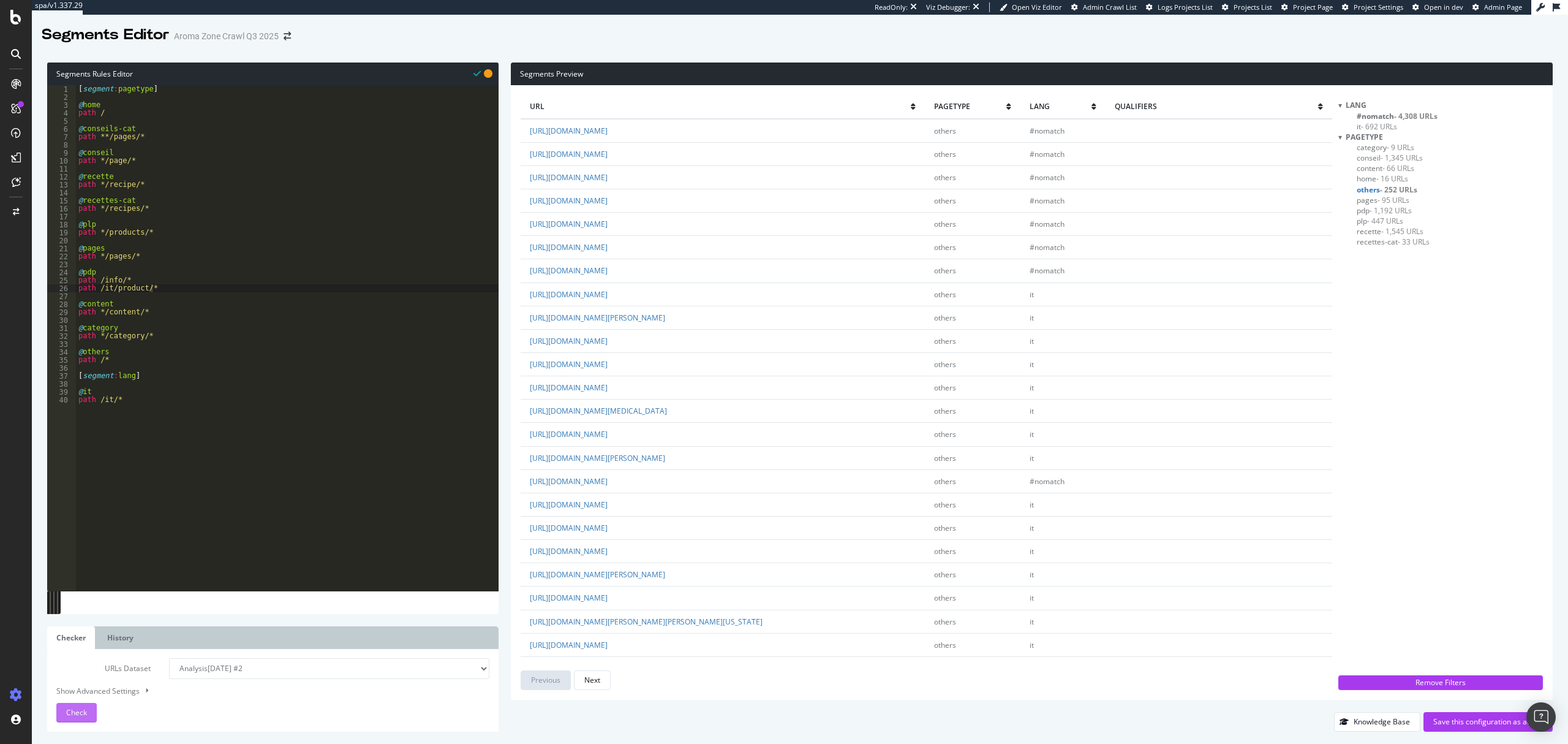
click at [82, 719] on div "Check" at bounding box center [76, 713] width 21 height 19
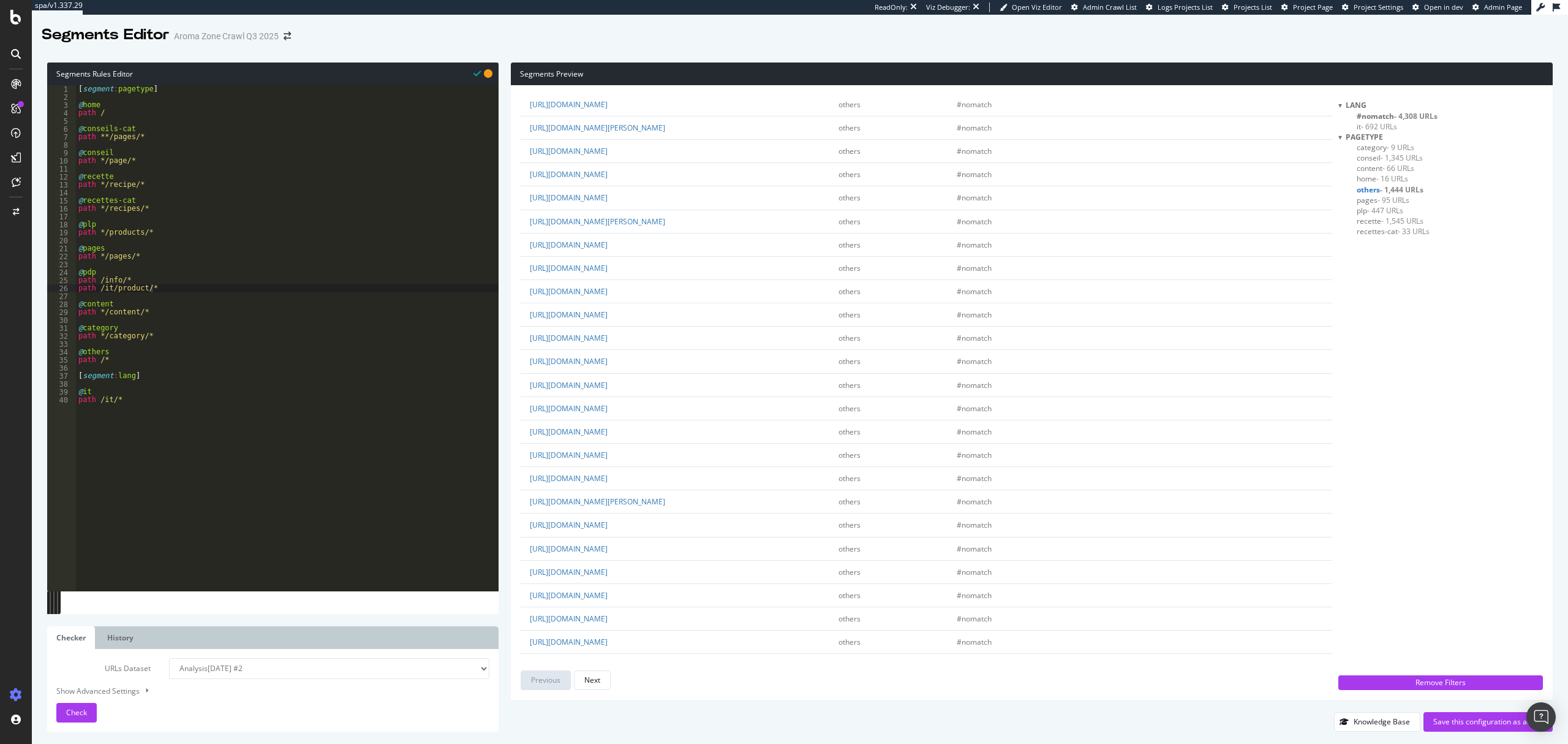
scroll to position [246, 0]
type textarea "@pdp"
click at [111, 272] on div "[ segment : pagetype ] @ home path / @ conseils-cat path **/pages/* @ conseil p…" at bounding box center [287, 347] width 423 height 522
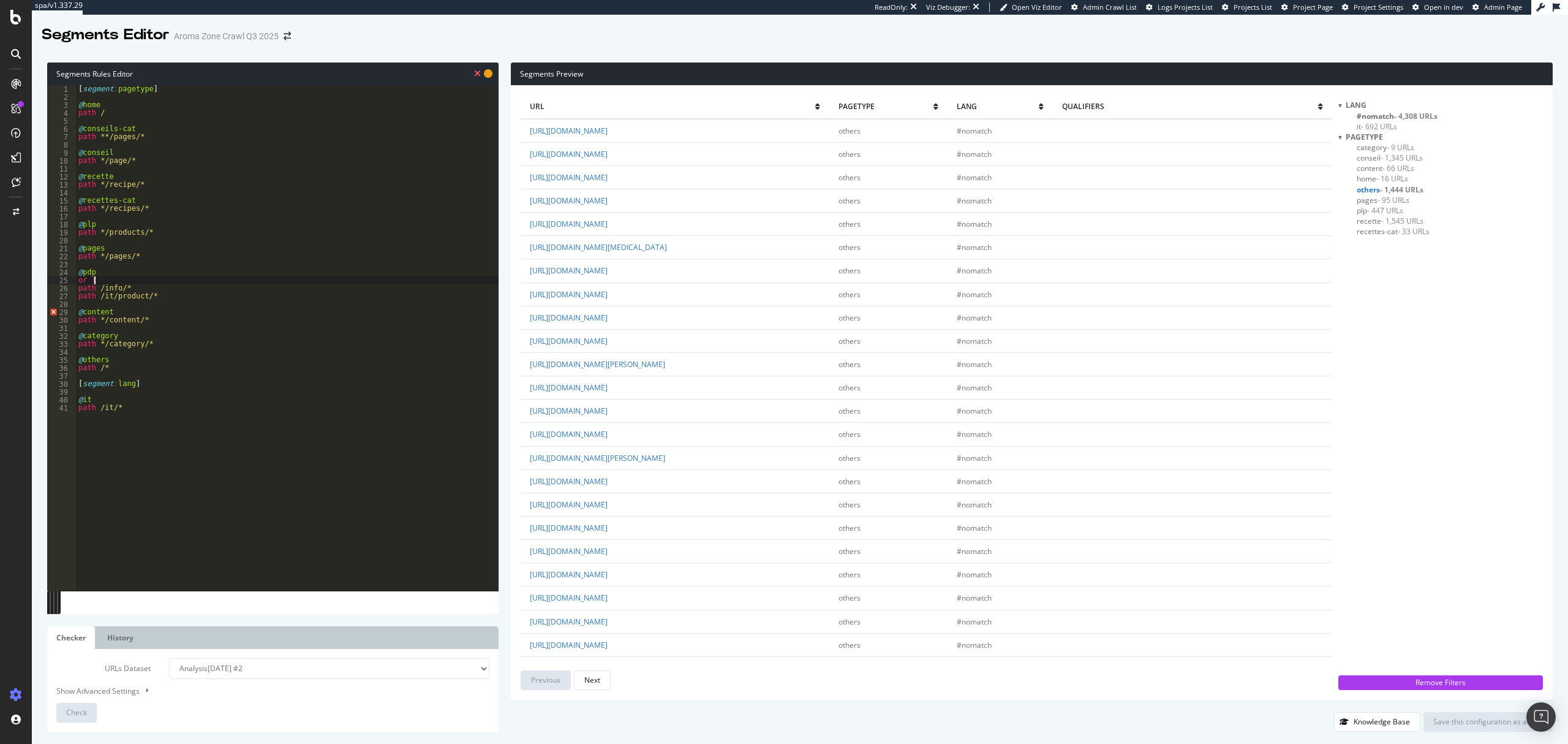
click at [167, 297] on div "[ segment : pagetype ] @ home path / @ conseils-cat path **/pages/* @ conseil p…" at bounding box center [287, 347] width 423 height 522
type textarea "path /it/product/*"
click at [82, 711] on span "Check" at bounding box center [76, 713] width 21 height 10
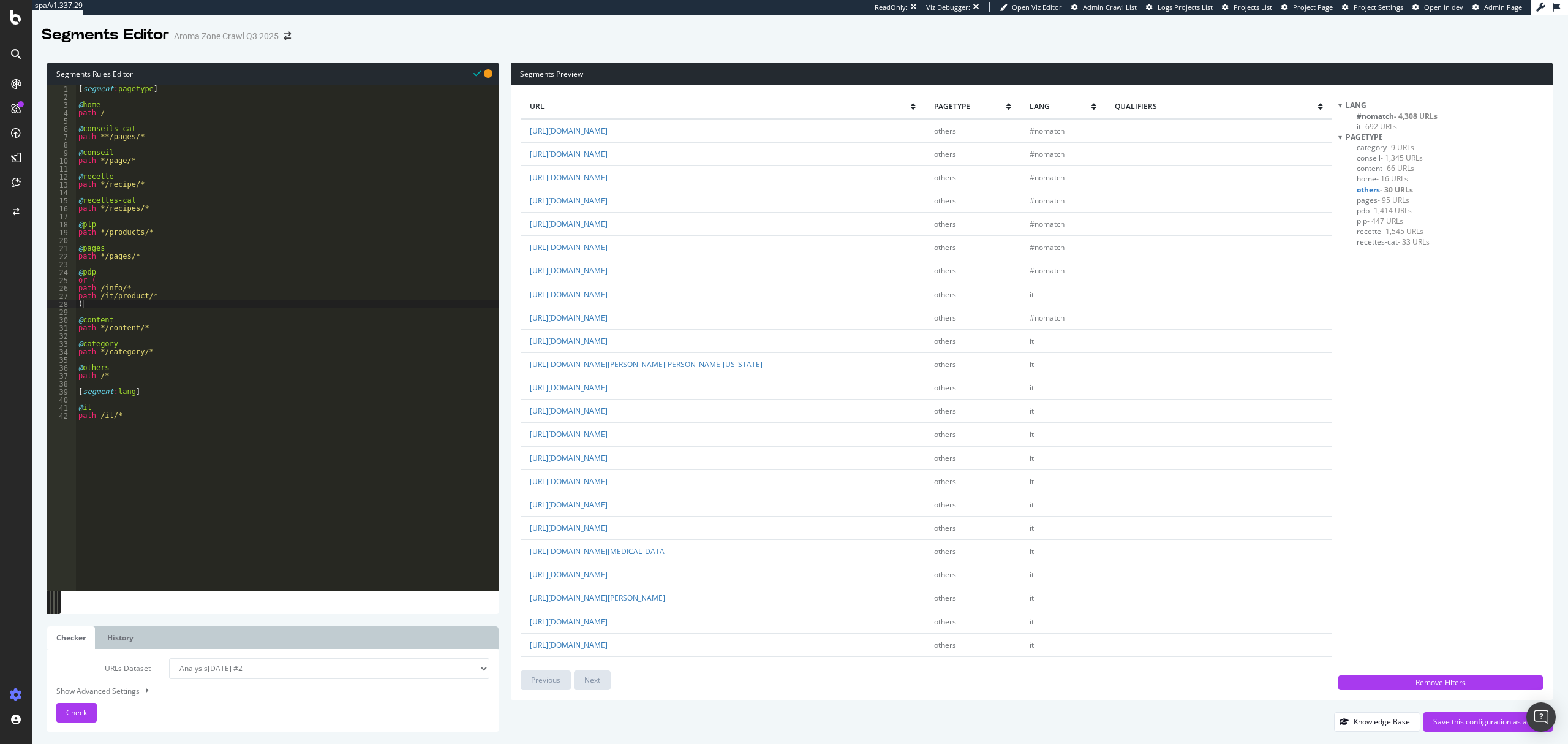
click at [1393, 208] on span "- 1,414 URLs" at bounding box center [1391, 210] width 42 height 10
click at [120, 293] on div "[ segment : pagetype ] @ home path / @ conseils-cat path **/pages/* @ conseil p…" at bounding box center [287, 347] width 423 height 522
click at [99, 287] on div "[ segment : pagetype ] @ home path / @ conseils-cat path **/pages/* @ conseil p…" at bounding box center [287, 347] width 423 height 522
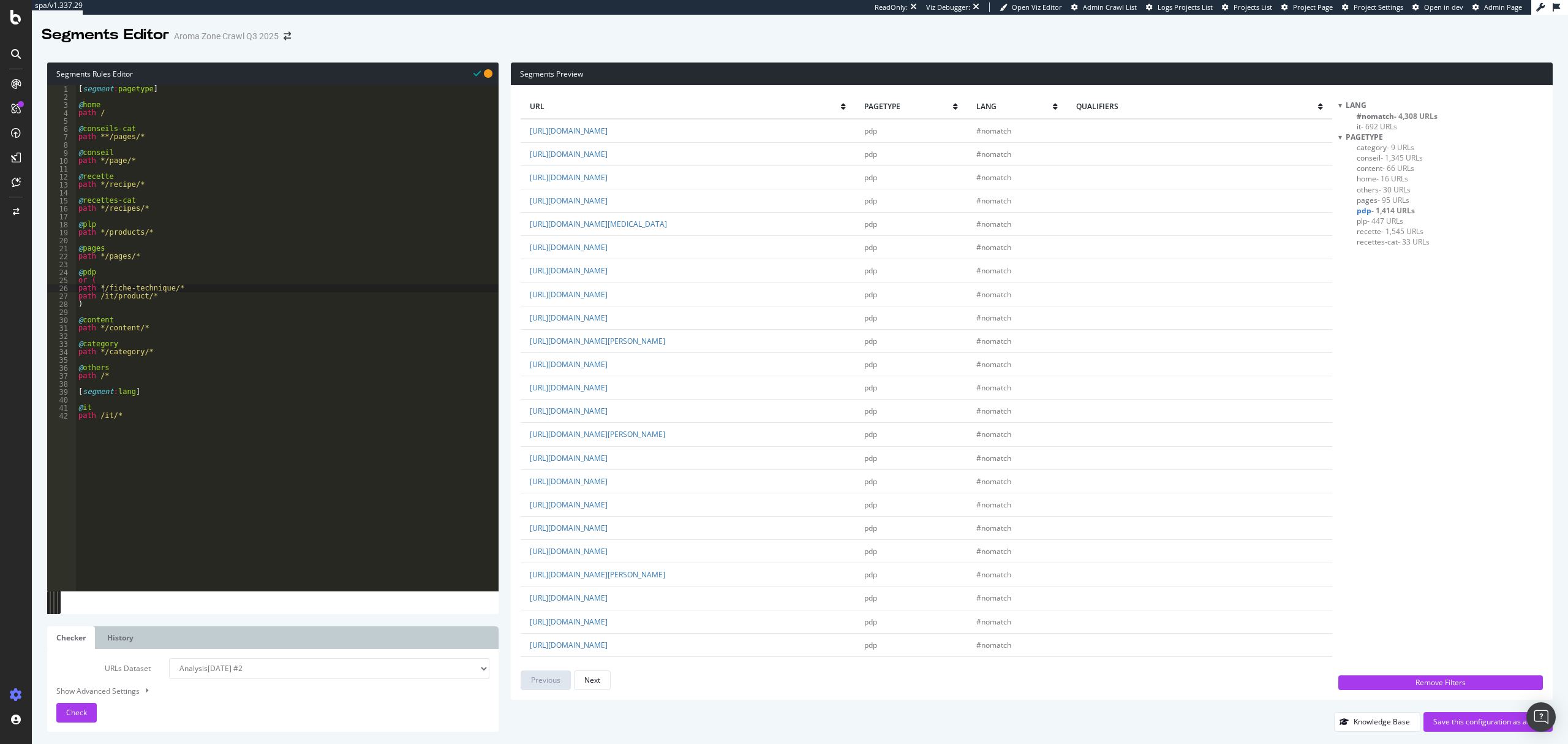
type textarea "path /it/product/*"
click at [163, 297] on div "[ segment : pagetype ] @ home path / @ conseils-cat path **/pages/* @ conseil p…" at bounding box center [287, 347] width 423 height 522
click at [1402, 190] on span "- 30 URLs" at bounding box center [1394, 189] width 32 height 10
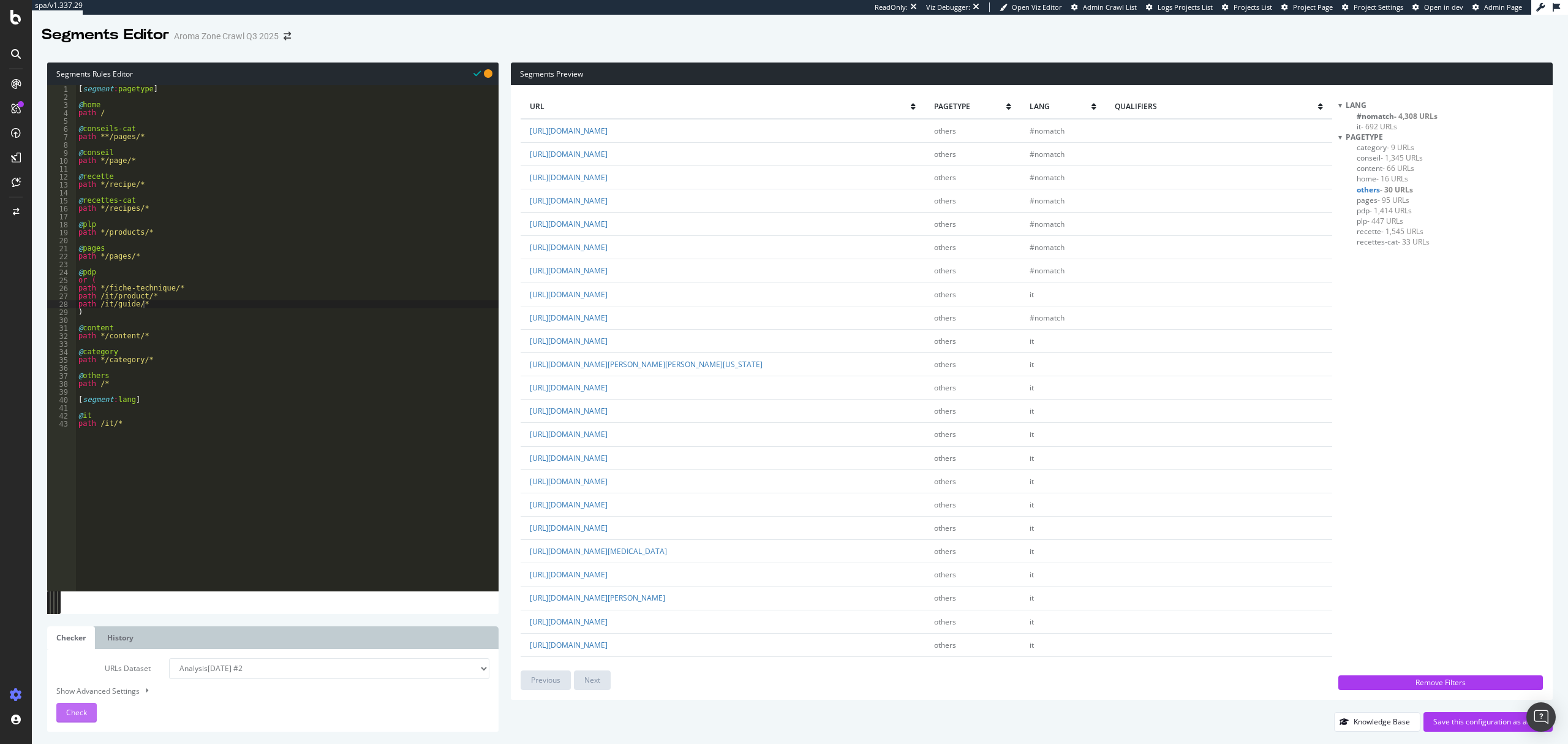
click at [82, 710] on span "Check" at bounding box center [76, 713] width 21 height 10
type textarea "path */pages/*"
click at [148, 254] on div "[ segment : pagetype ] @ home path / @ conseils-cat path **/pages/* @ conseil p…" at bounding box center [287, 347] width 423 height 522
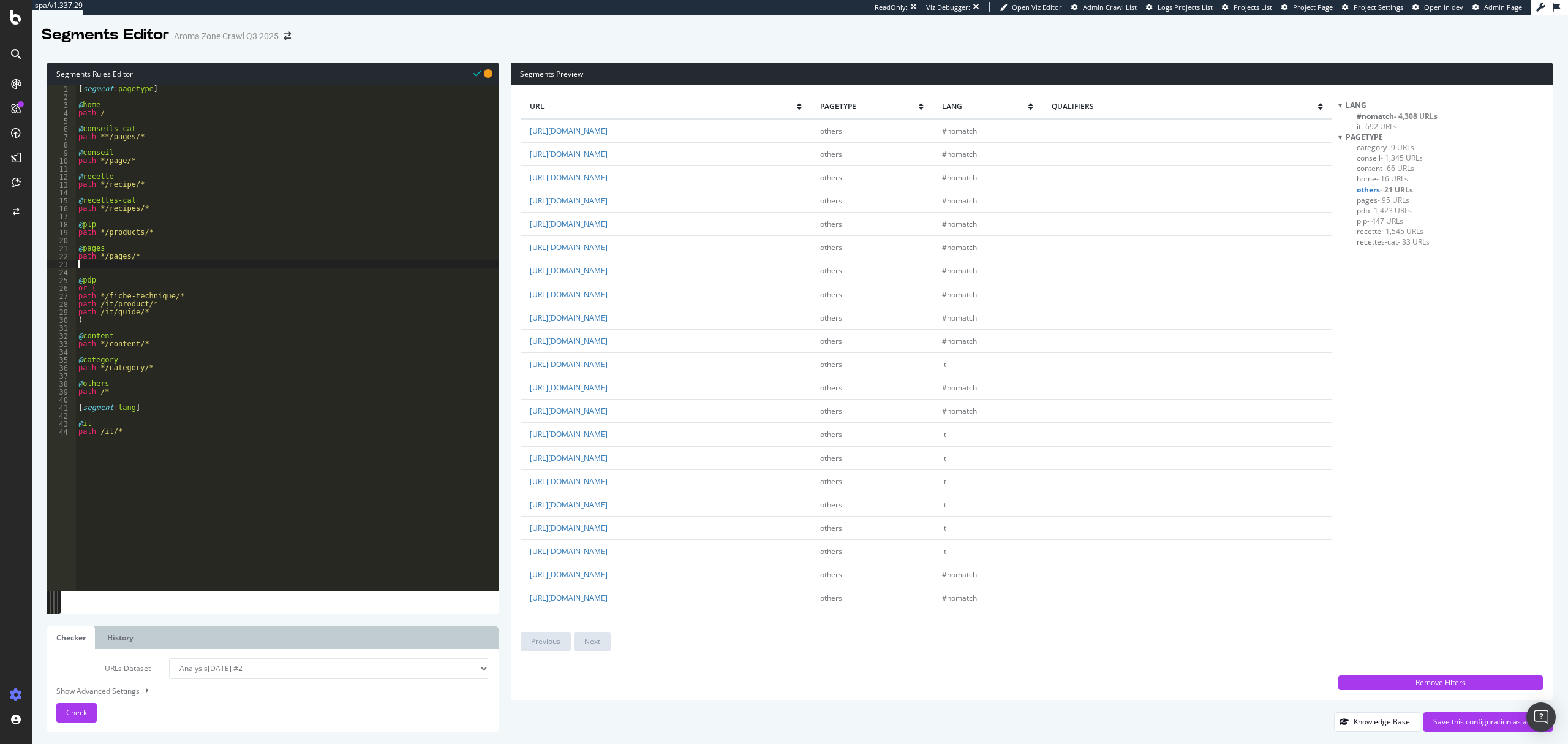
scroll to position [0, 0]
type textarea "@info"
click at [87, 713] on button "Check" at bounding box center [76, 713] width 40 height 19
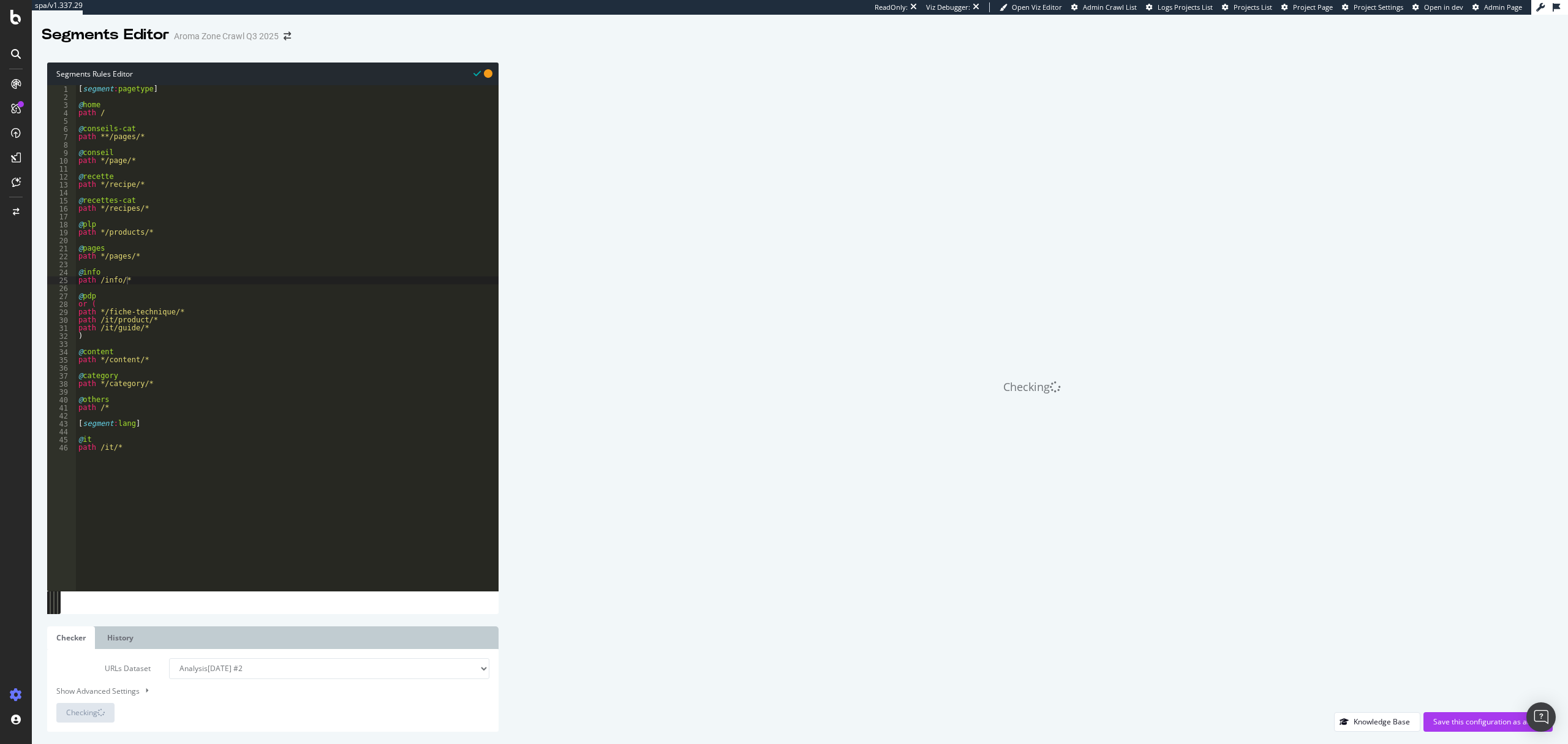
type textarea "[segment:lang]"
click at [168, 423] on div "[ segment : pagetype ] @ home path / @ conseils-cat path **/pages/* @ conseil p…" at bounding box center [287, 347] width 423 height 522
type textarea "@home"
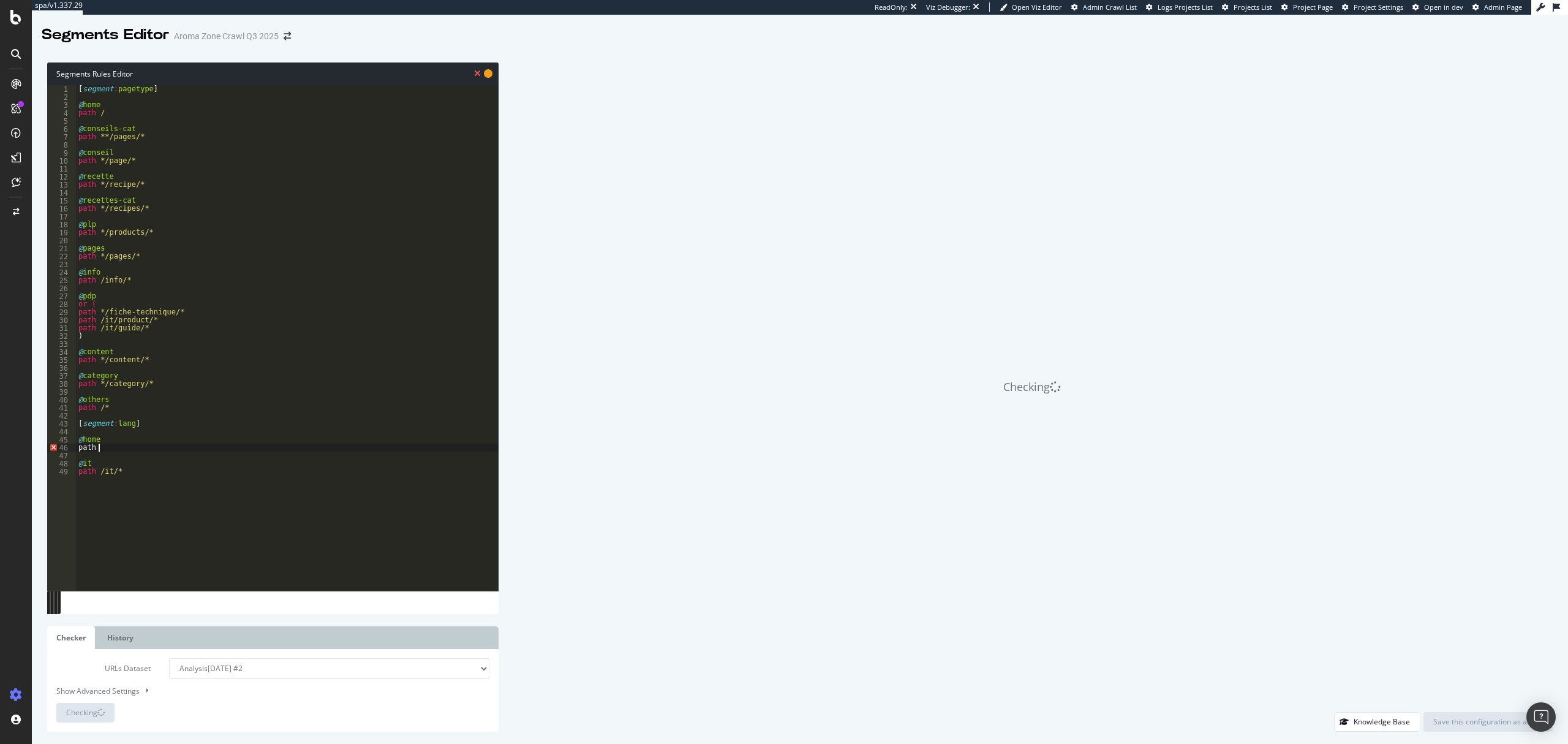
type textarea "path /"
type textarea "path /it/*"
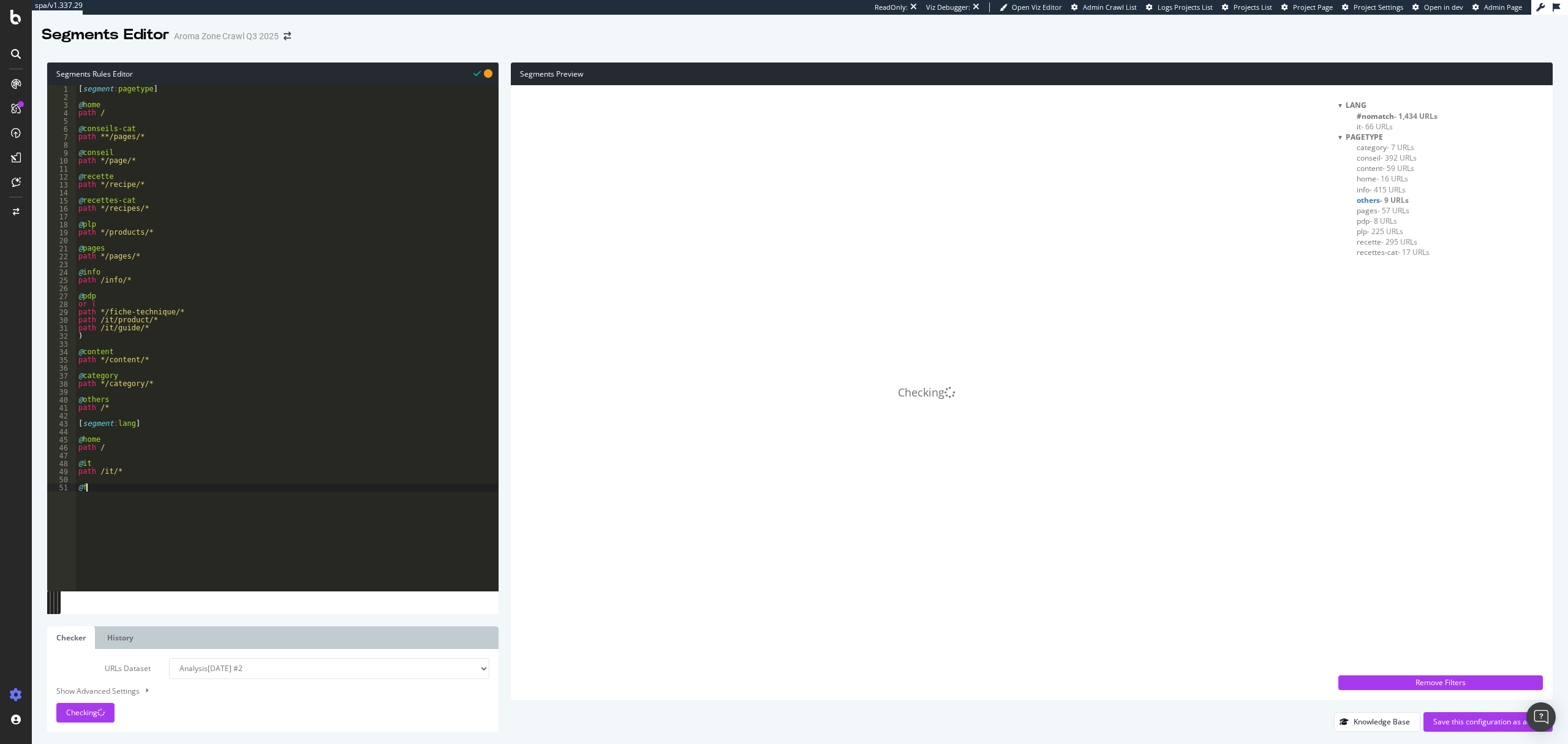
type textarea "@fr"
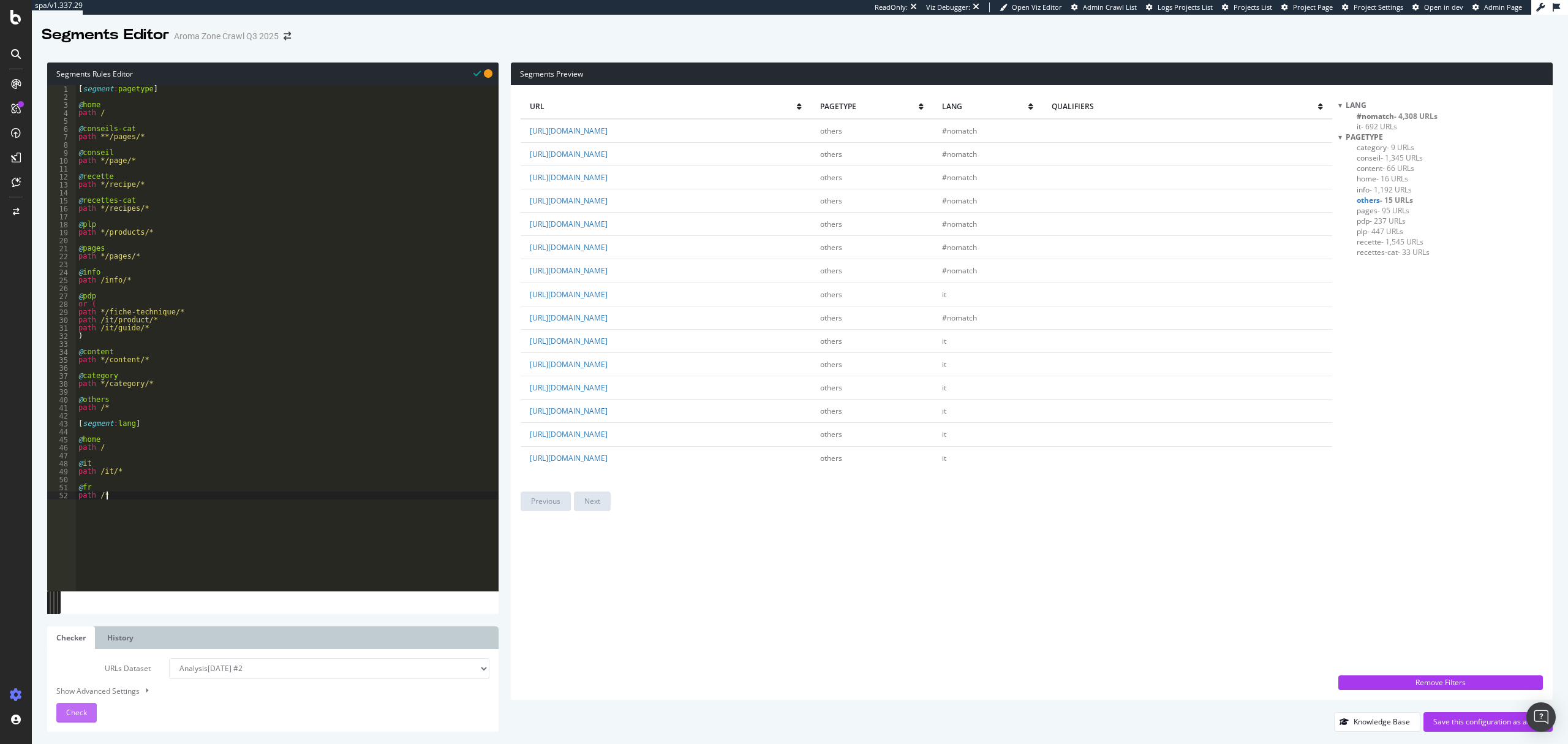
type textarea "path /*"
click at [91, 716] on button "Check" at bounding box center [76, 713] width 40 height 19
click at [1397, 113] on span "- 4,292 URLs" at bounding box center [1383, 116] width 42 height 10
click at [1398, 124] on span "- 16 URLs" at bounding box center [1392, 126] width 32 height 10
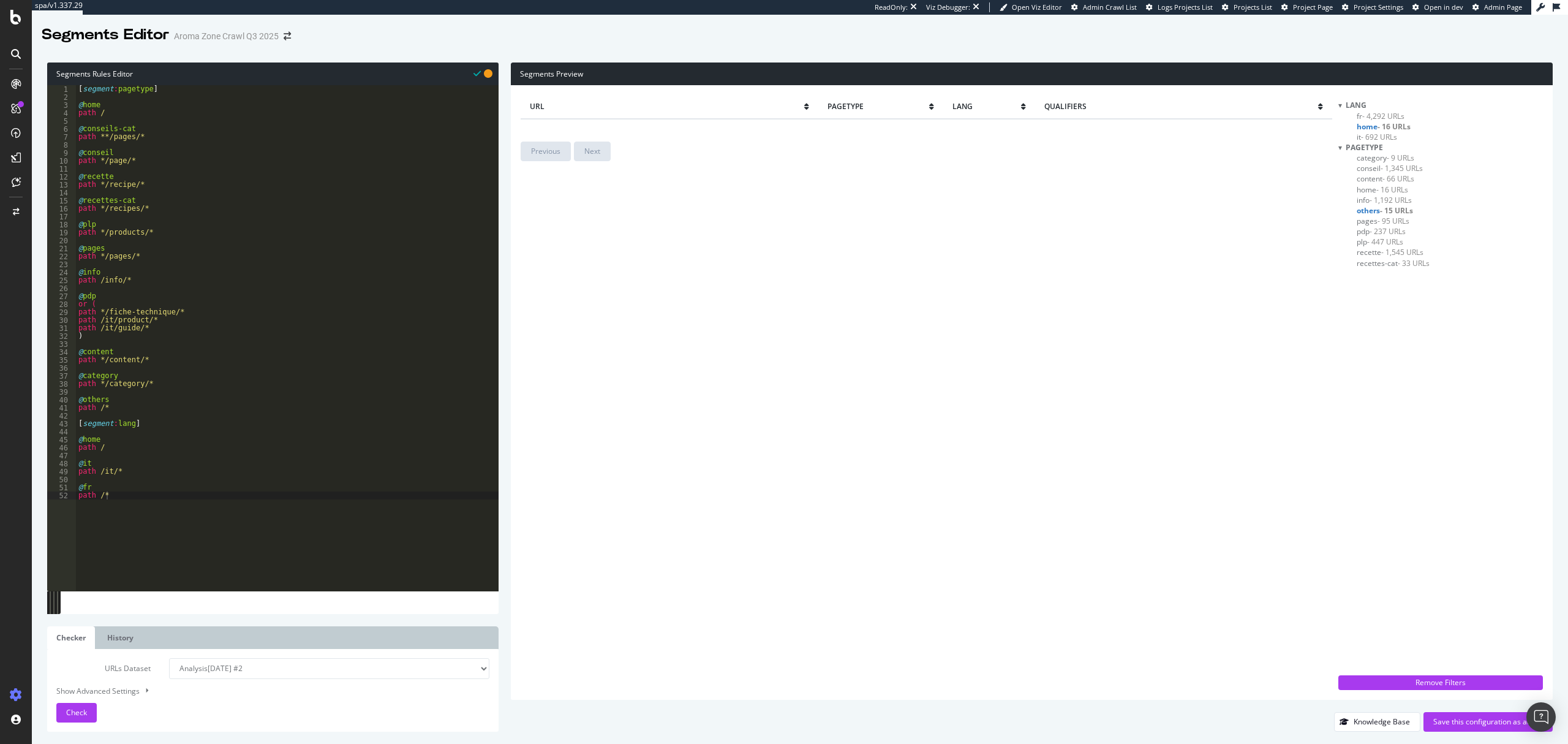
click at [1391, 135] on span "- 692 URLs" at bounding box center [1379, 137] width 36 height 10
click at [1347, 674] on div "lang fr - 4,292 URLs home - 16 URLs it - 692 URLs pagetype category - 9 URLs co…" at bounding box center [1440, 394] width 204 height 591
click at [1380, 690] on div "url pagetype lang qualifiers https://www.aroma-zone.com/it/tutti-nostri-prodott…" at bounding box center [1032, 392] width 1042 height 615
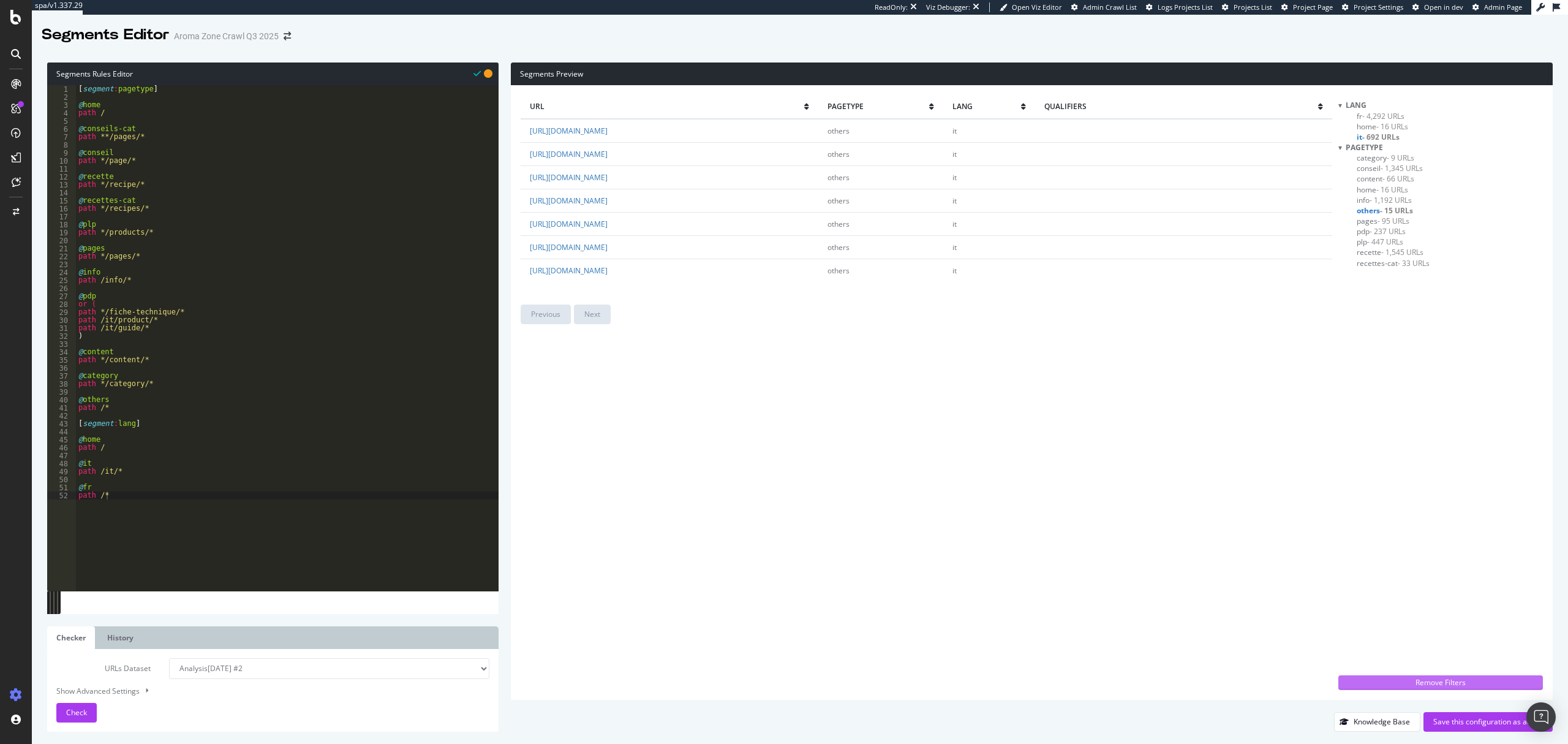
click at [1385, 686] on div "Remove Filters" at bounding box center [1441, 683] width 190 height 10
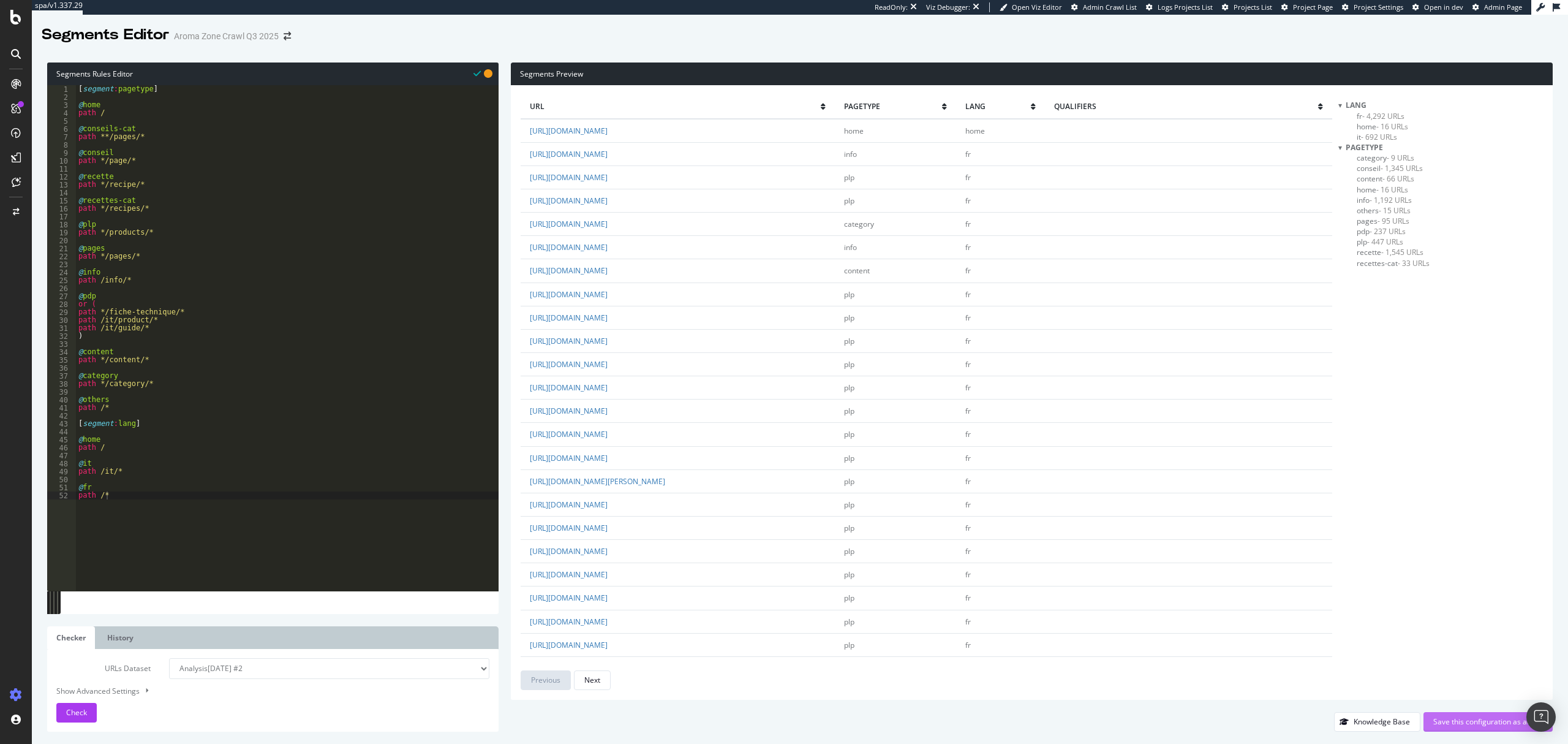
click at [1466, 722] on div "Save this configuration as active" at bounding box center [1488, 722] width 110 height 10
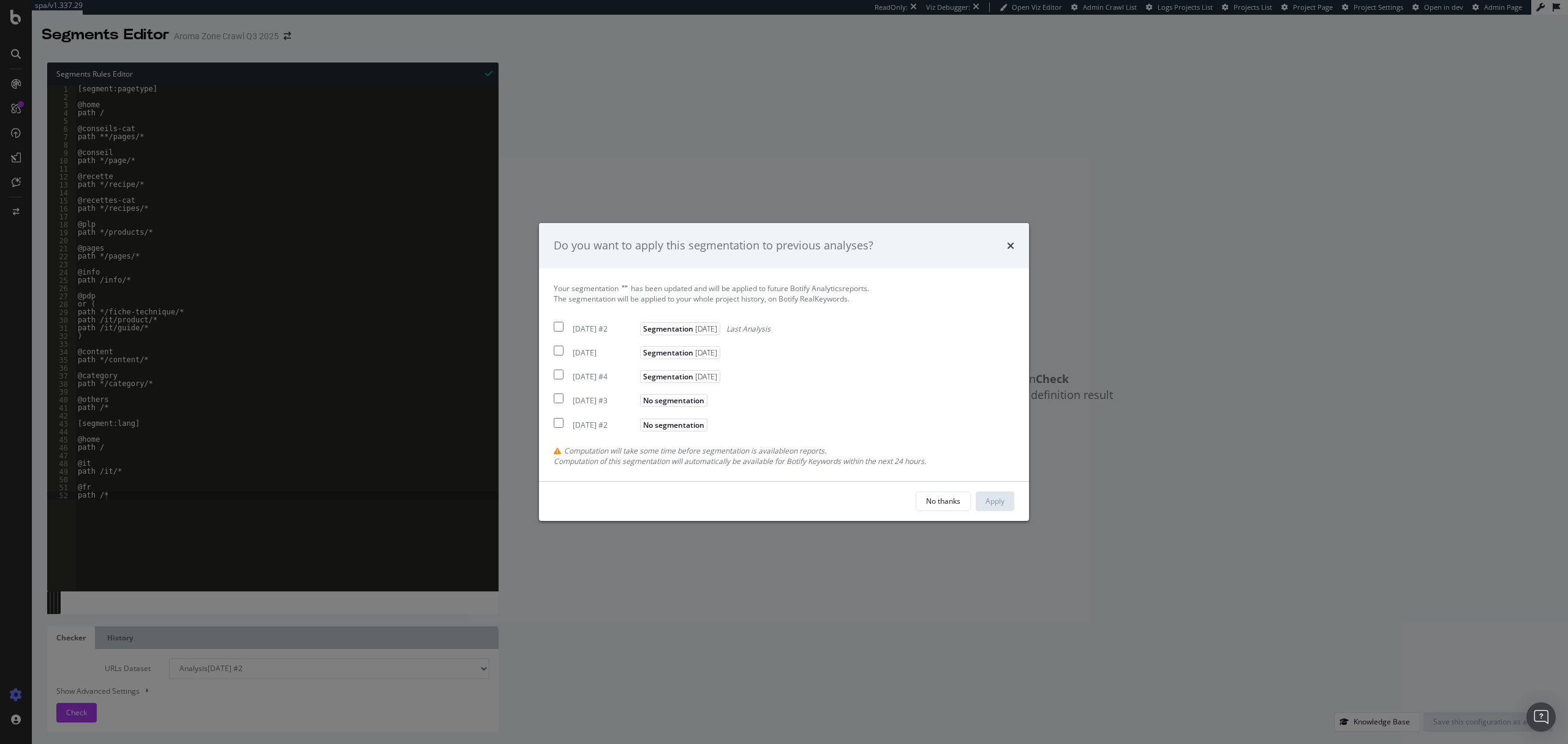
drag, startPoint x: 601, startPoint y: 337, endPoint x: 598, endPoint y: 326, distance: 11.4
click at [601, 333] on div "Your segmentation " " has been updated and will be applied to future Botify Ana…" at bounding box center [784, 374] width 461 height 183
click at [598, 323] on div "2025 Sep. 16th #2" at bounding box center [605, 329] width 64 height 10
checkbox input "true"
click at [593, 352] on div "2025 Sep. 16th" at bounding box center [605, 353] width 64 height 10
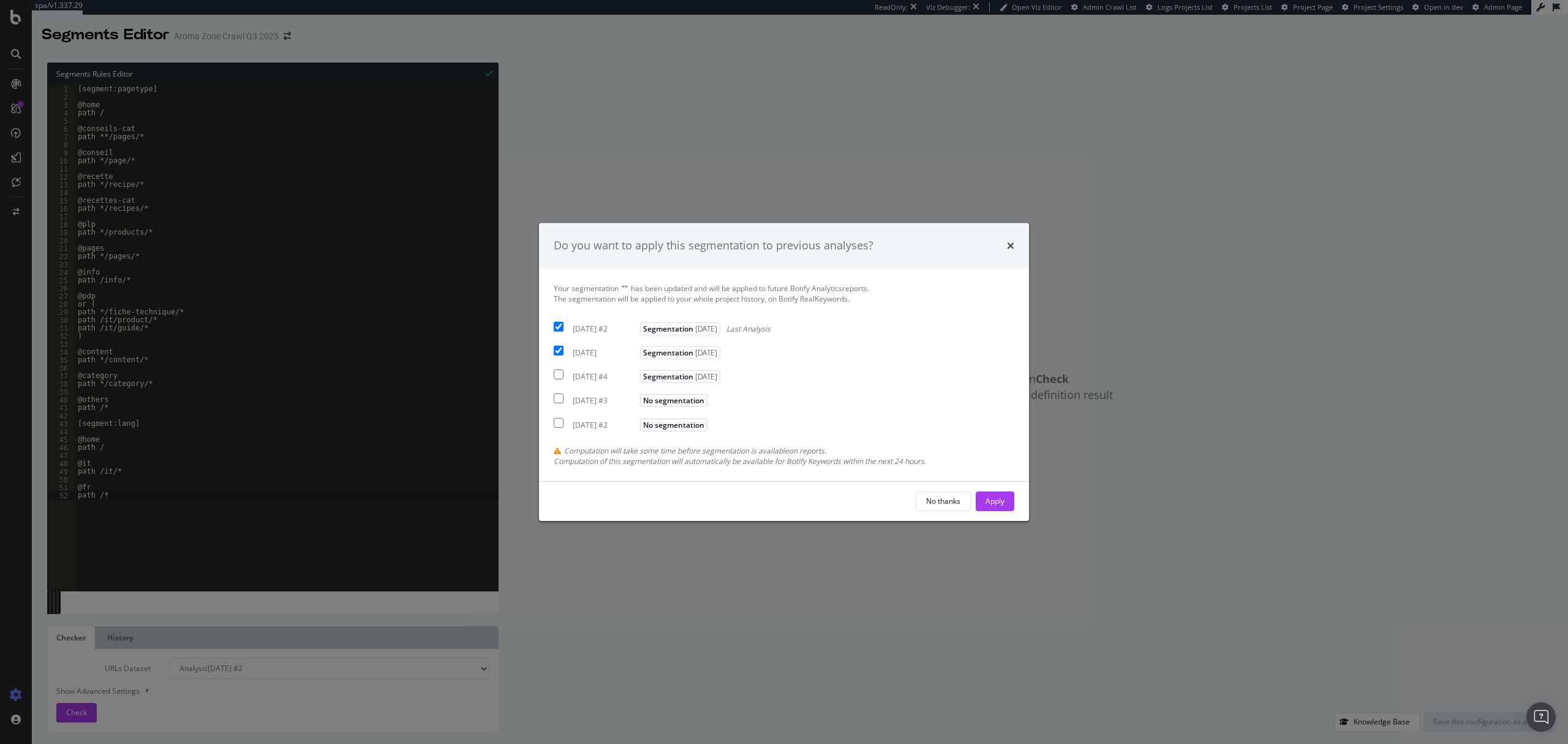
checkbox input "true"
click at [592, 371] on div "2025 Sep. 1st #4 Segmentation 2025-09-04" at bounding box center [638, 374] width 170 height 15
checkbox input "true"
click at [993, 505] on div "Apply" at bounding box center [995, 501] width 19 height 10
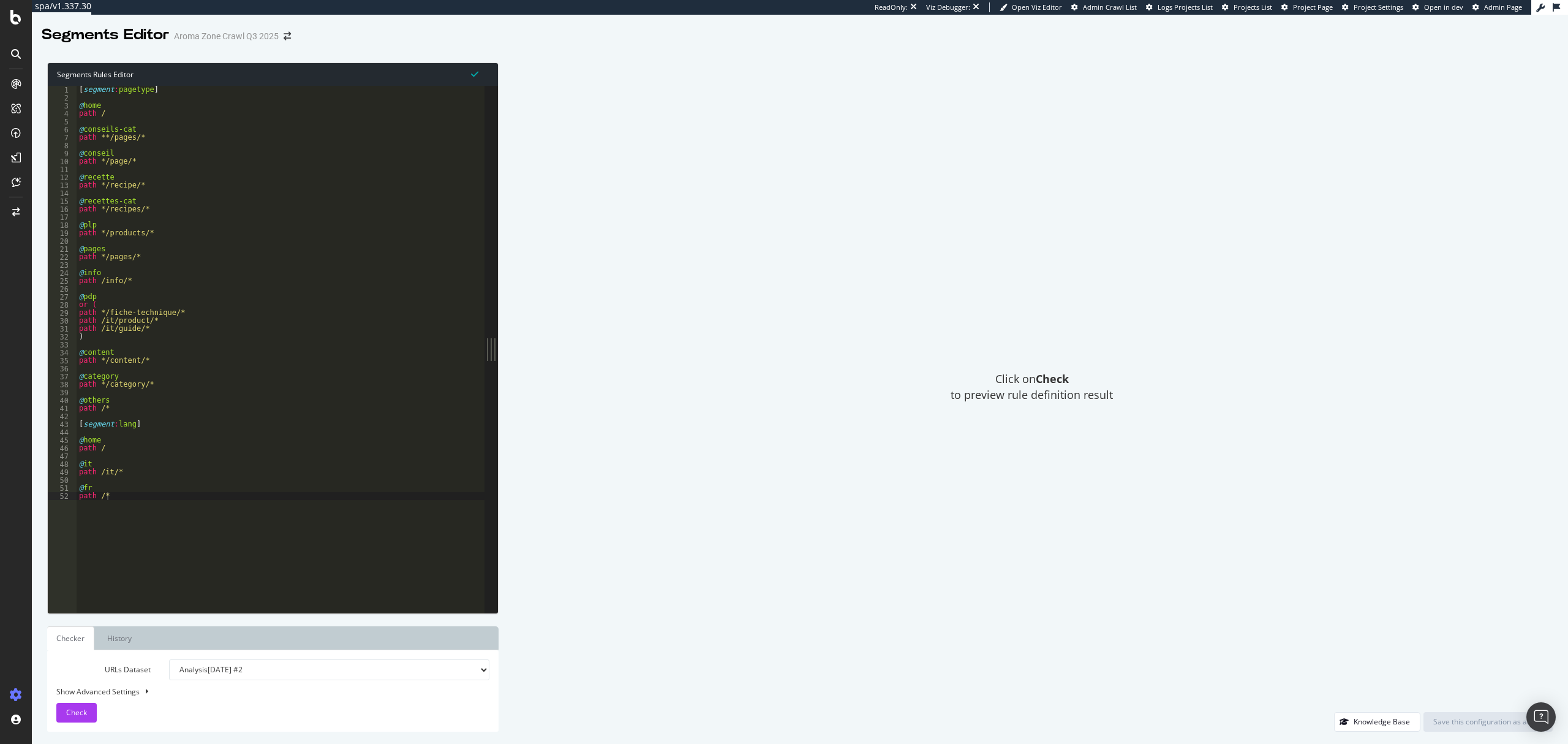
type textarea "path /it/product/*"
click at [232, 319] on div "[ segment : pagetype ] @ home path / @ conseils-cat path **/pages/* @ conseil p…" at bounding box center [280, 357] width 408 height 543
